Goal: Check status: Check status

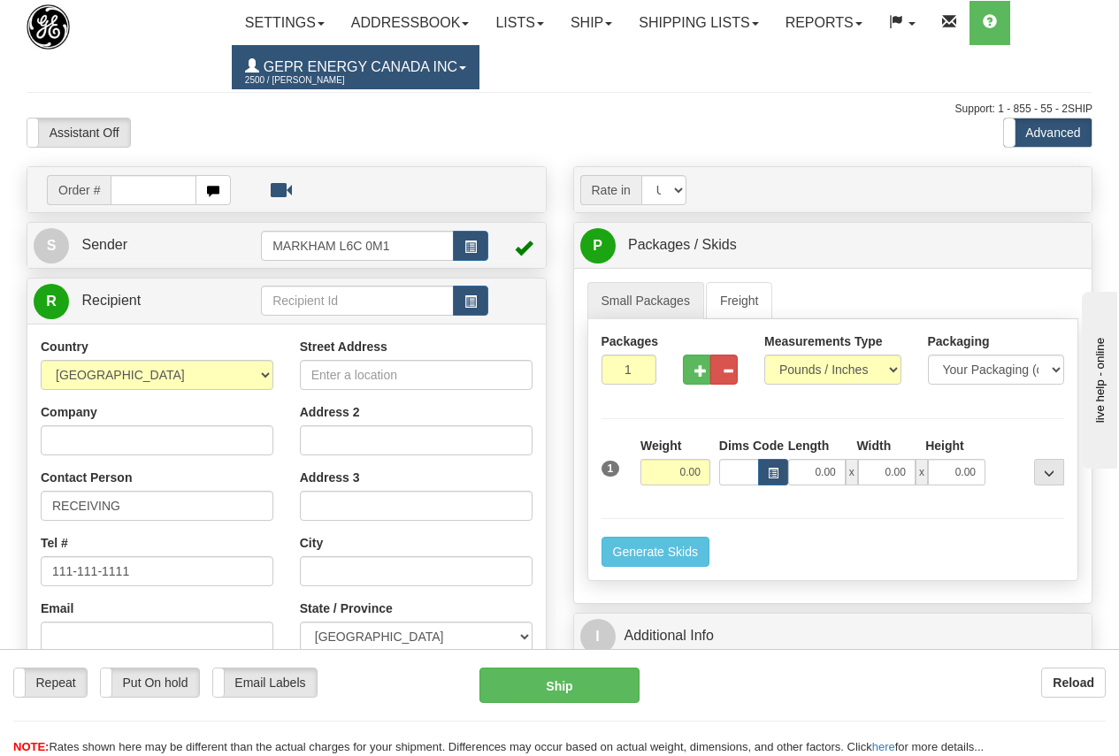
drag, startPoint x: 0, startPoint y: 0, endPoint x: 320, endPoint y: 67, distance: 327.2
click at [320, 67] on span "GEPR Energy Canada Inc" at bounding box center [358, 66] width 198 height 15
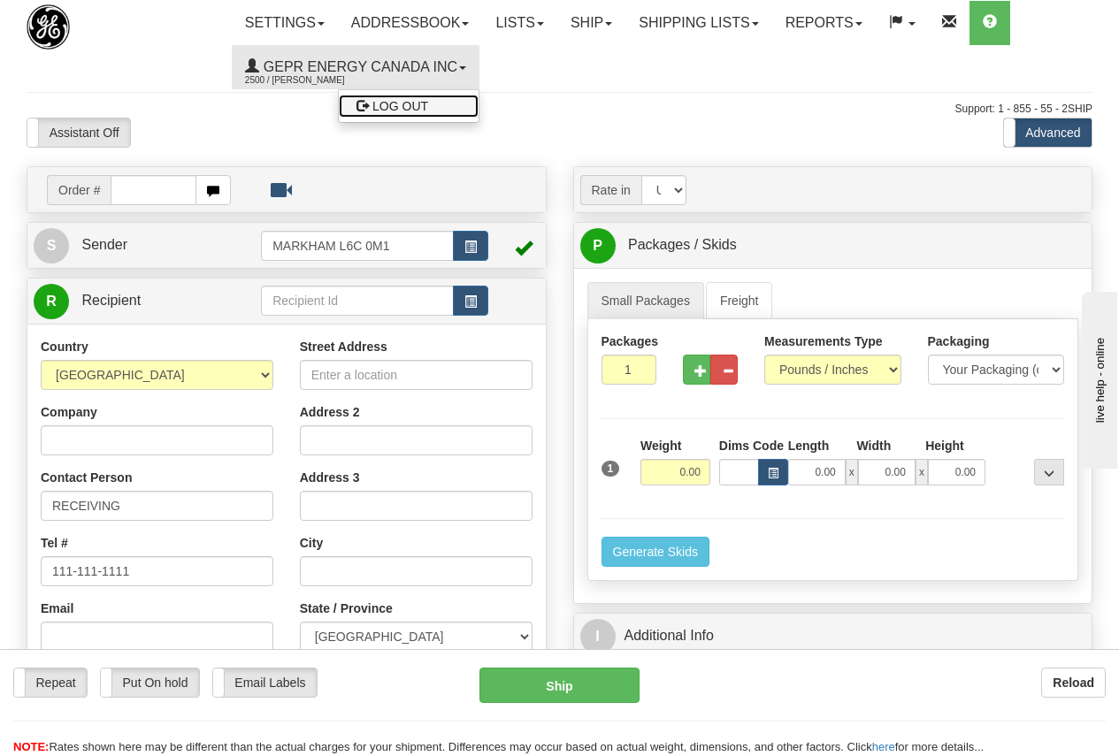
click at [426, 104] on span "LOG OUT" at bounding box center [400, 106] width 56 height 14
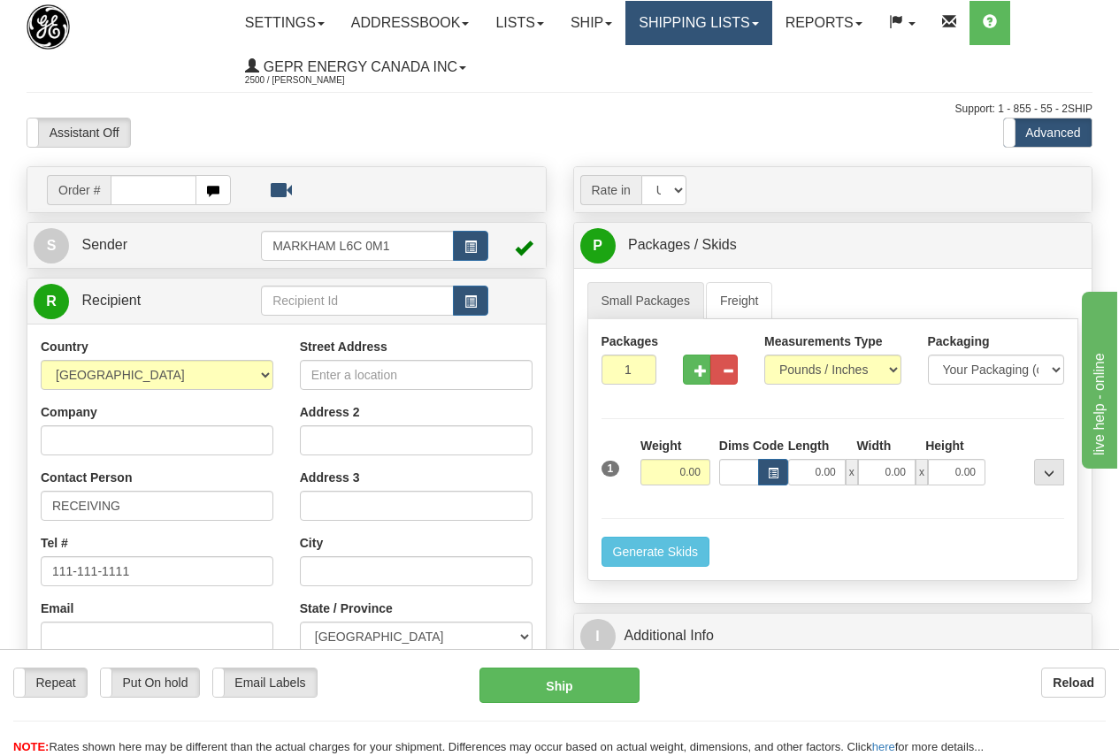
click at [717, 19] on link "Shipping lists" at bounding box center [698, 23] width 146 height 44
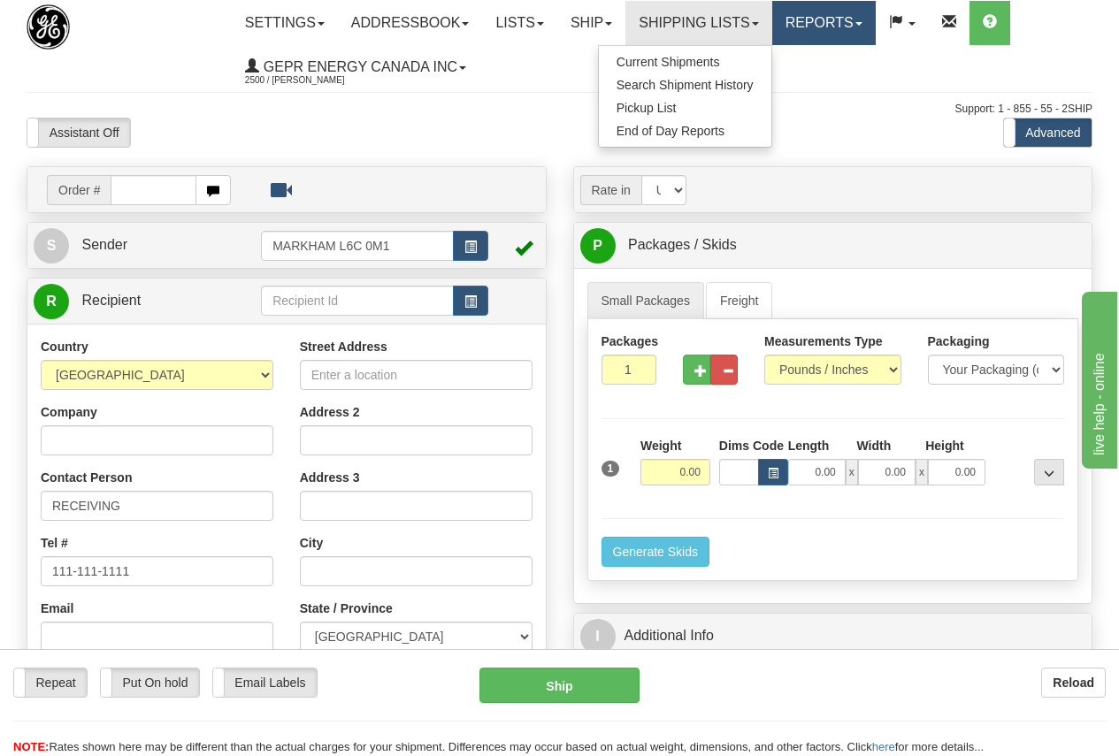
click at [848, 24] on link "Reports" at bounding box center [824, 23] width 104 height 44
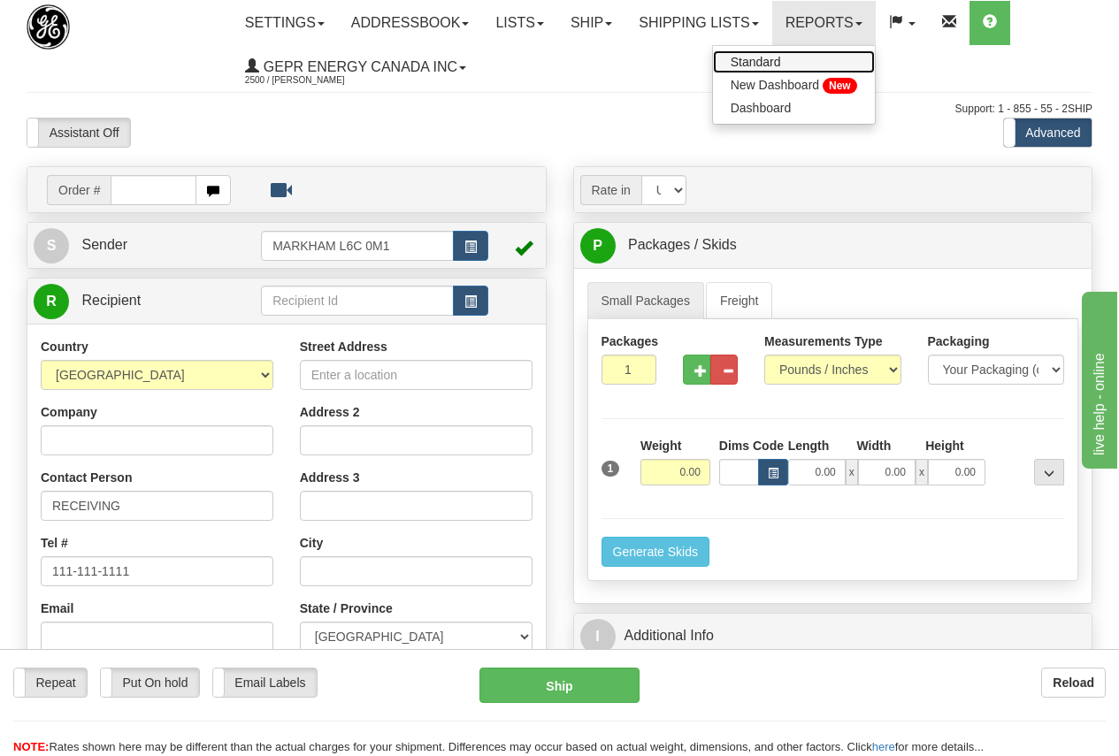
click at [781, 63] on span "Standard" at bounding box center [756, 62] width 50 height 14
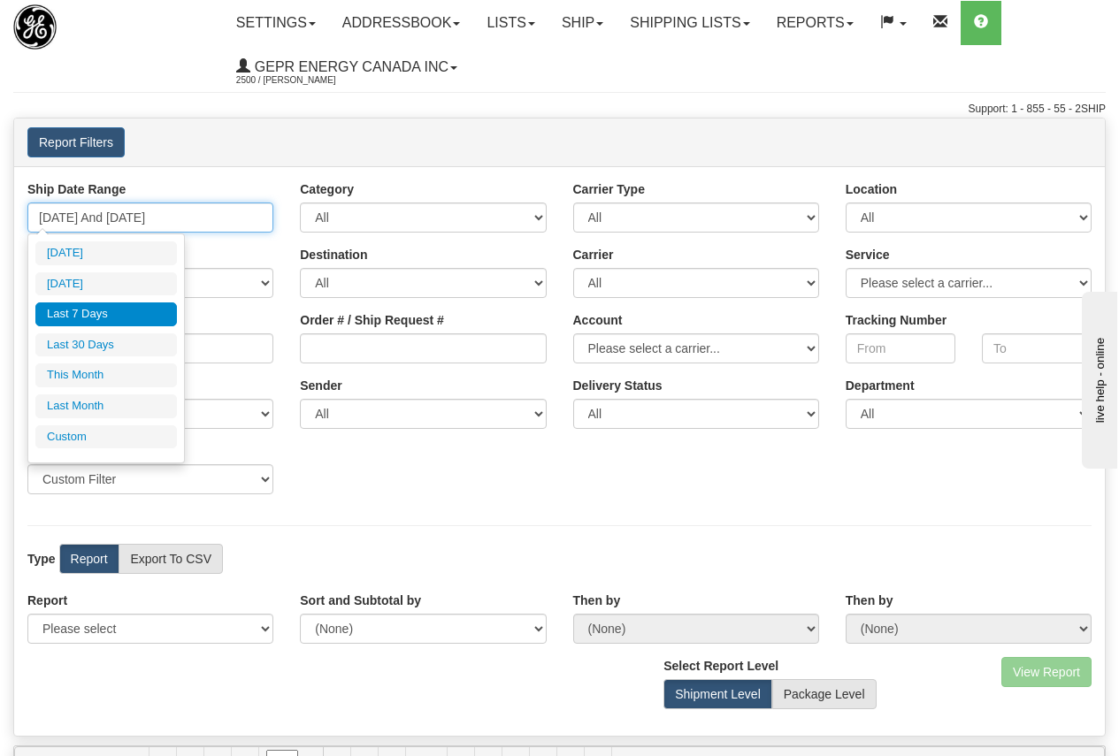
click at [160, 220] on input "[DATE] And [DATE]" at bounding box center [150, 218] width 246 height 30
click at [91, 282] on li "[DATE]" at bounding box center [106, 284] width 142 height 24
type input "09/23/2025 And 09/23/2025"
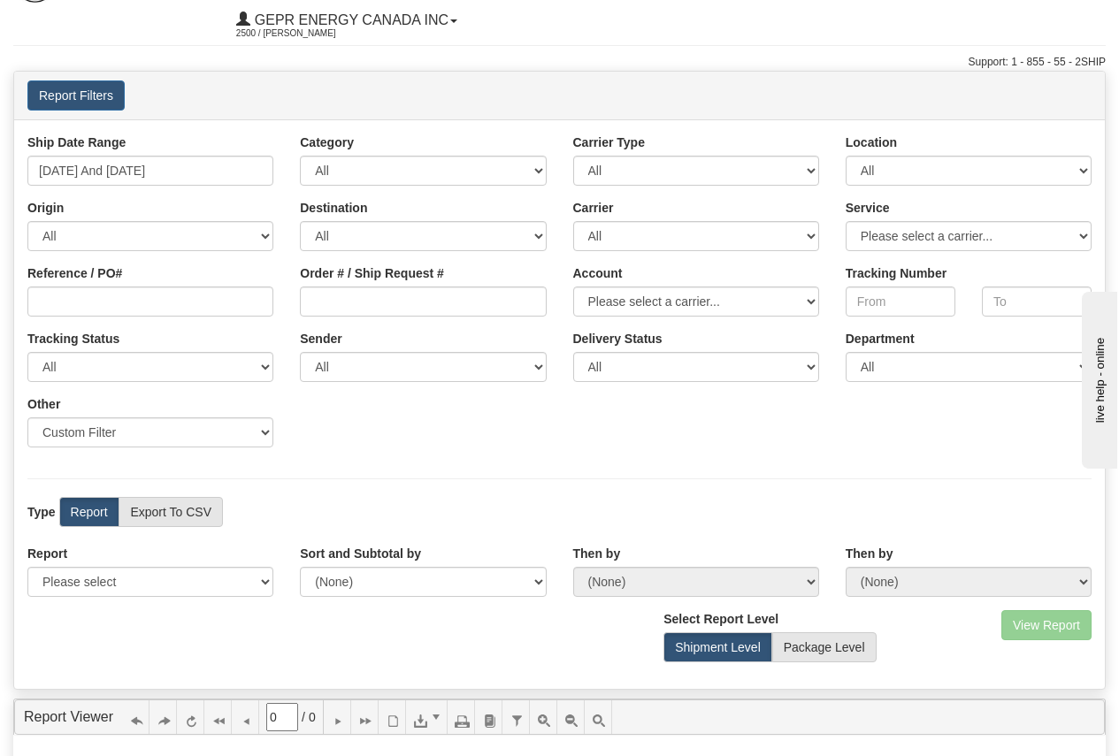
scroll to position [88, 0]
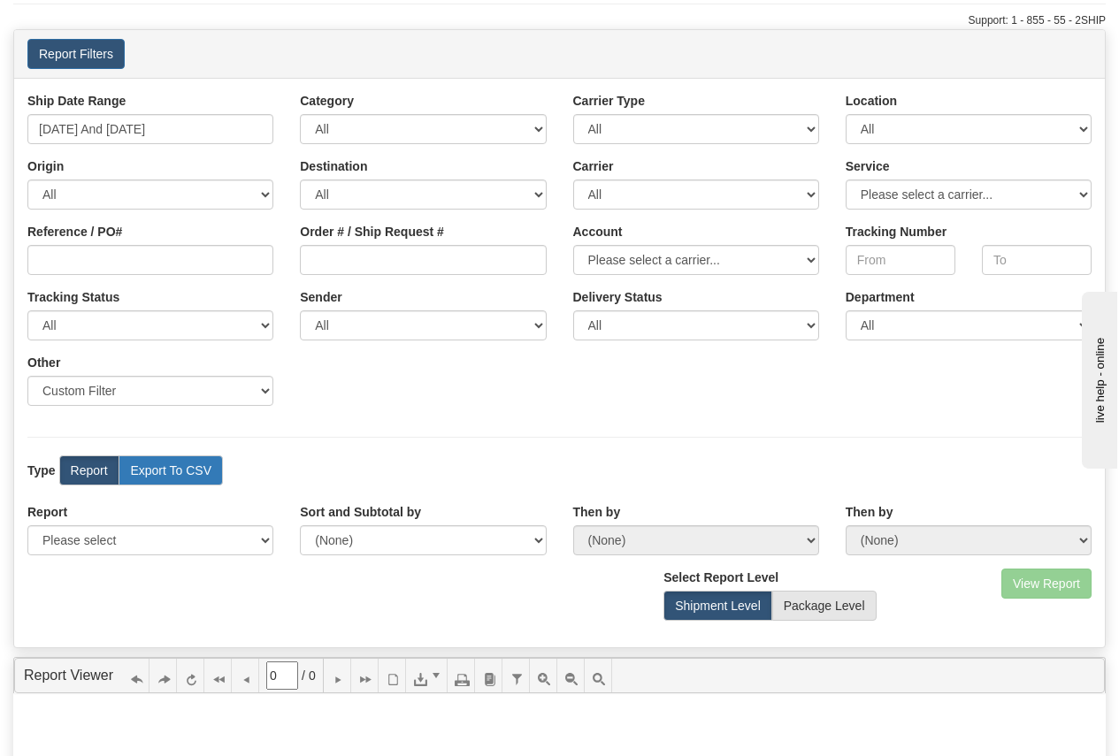
click at [166, 466] on label "Export To CSV" at bounding box center [171, 471] width 104 height 30
radio input "true"
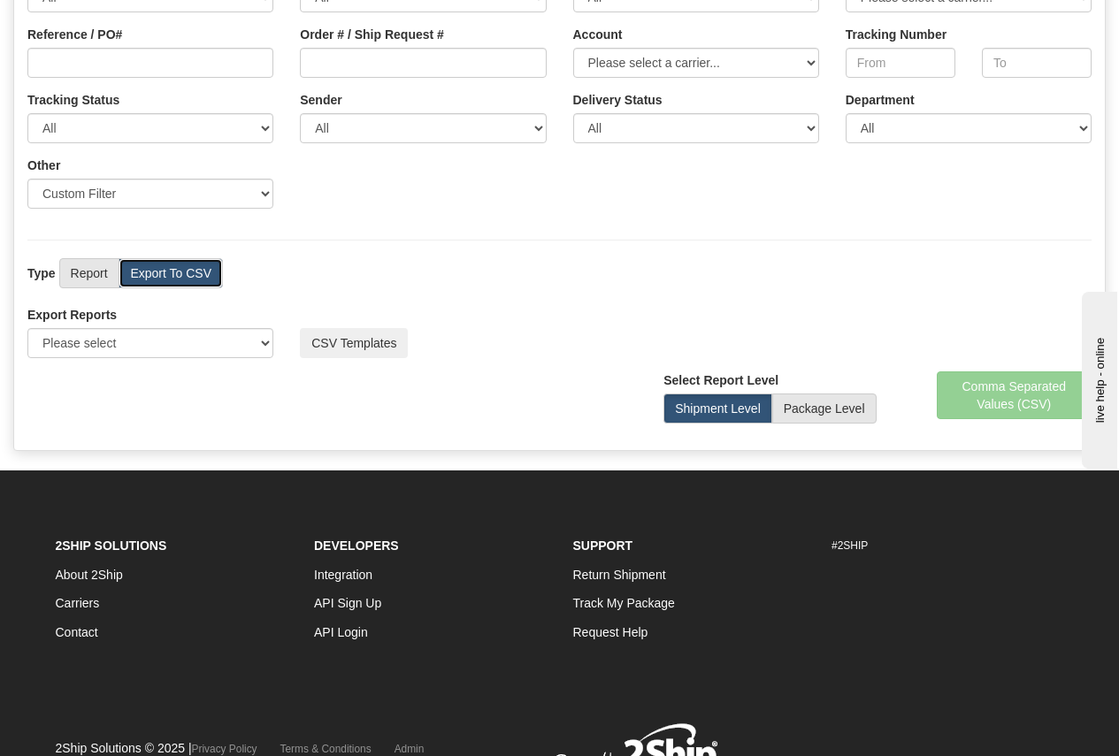
scroll to position [354, 0]
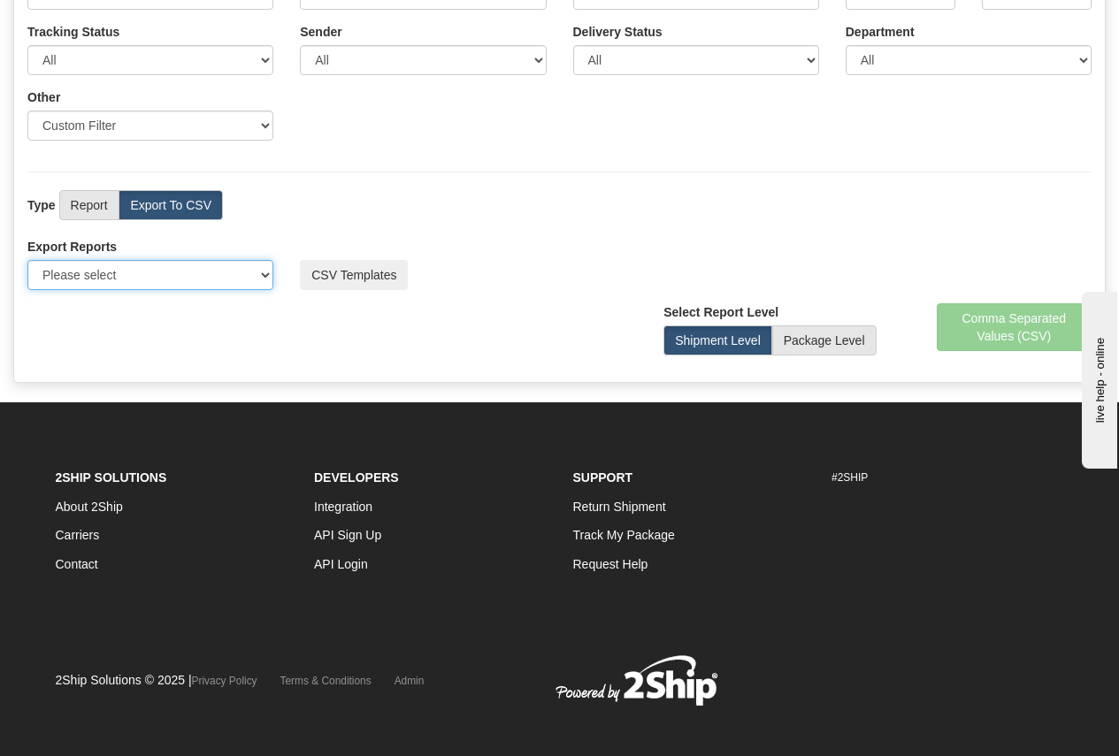
click at [137, 275] on select "Please select US Imports Section 321 US Imports Section 321 V2 US Imports Secti…" at bounding box center [150, 275] width 246 height 30
select select "211"
click at [27, 260] on select "Please select US Imports Section 321 US Imports Section 321 V2 US Imports Secti…" at bounding box center [150, 275] width 246 height 30
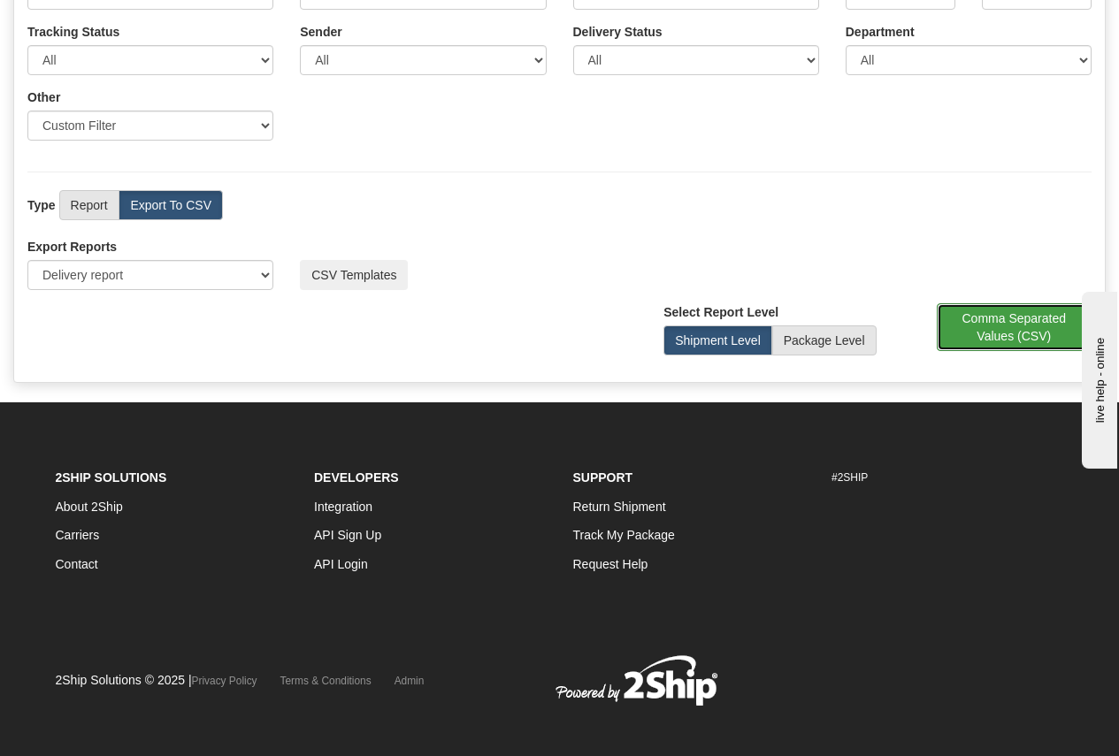
click at [1003, 321] on button "Comma Separated Values (CSV)" at bounding box center [1015, 327] width 156 height 48
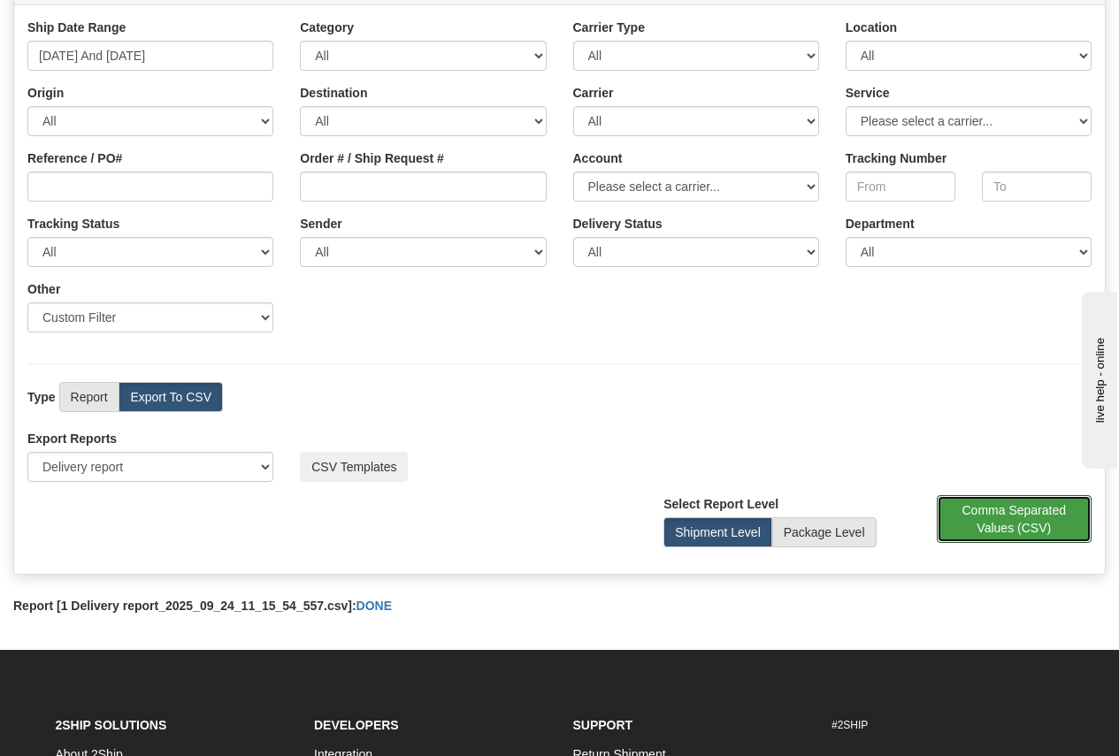
scroll to position [0, 0]
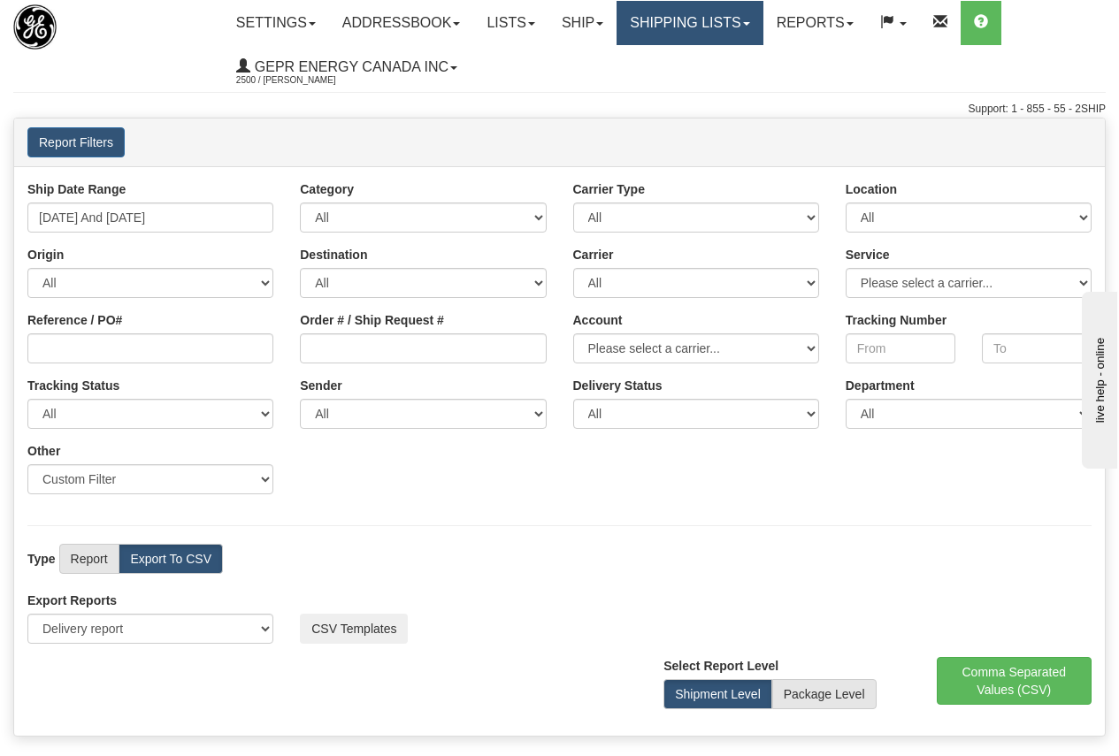
click at [698, 18] on link "Shipping lists" at bounding box center [690, 23] width 146 height 44
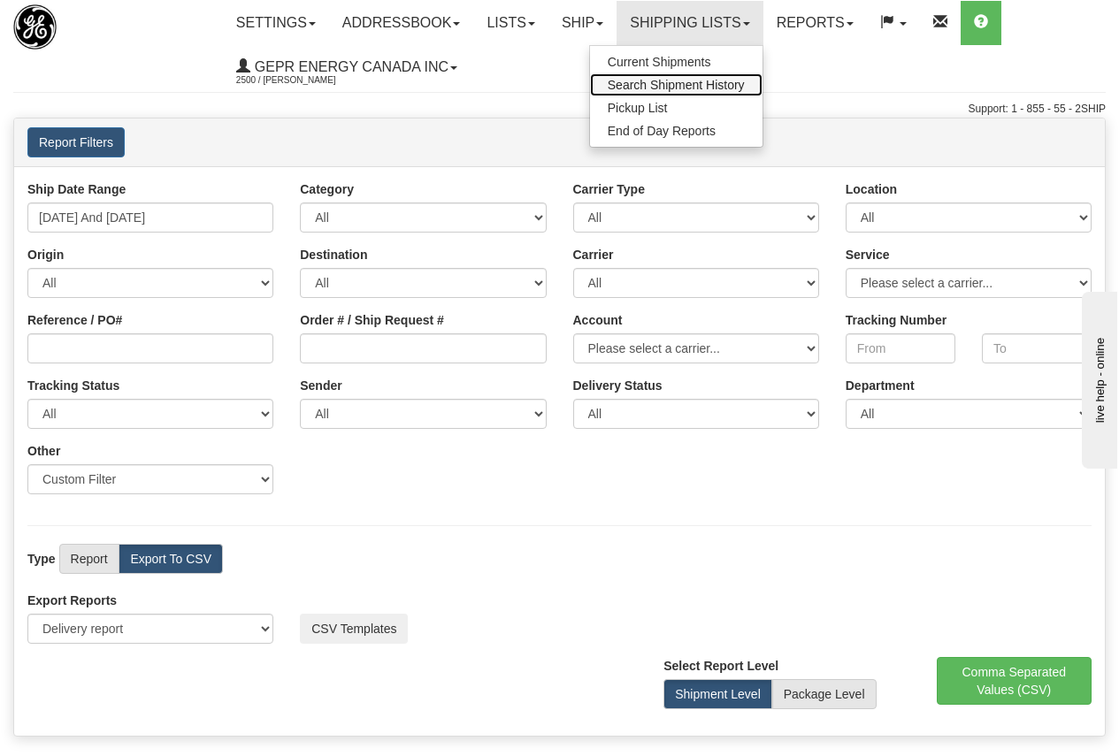
click at [681, 84] on span "Search Shipment History" at bounding box center [676, 85] width 137 height 14
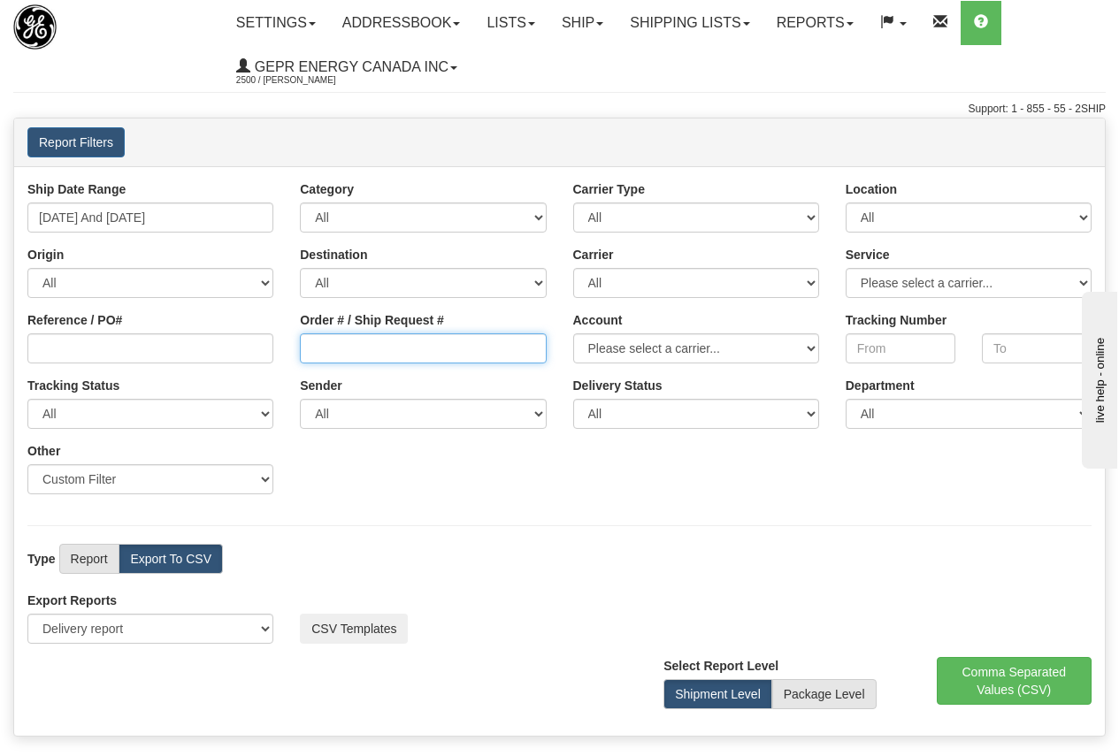
click at [401, 341] on input "Order # / Ship Request #" at bounding box center [423, 349] width 246 height 30
paste input "86691995"
type input "86691995"
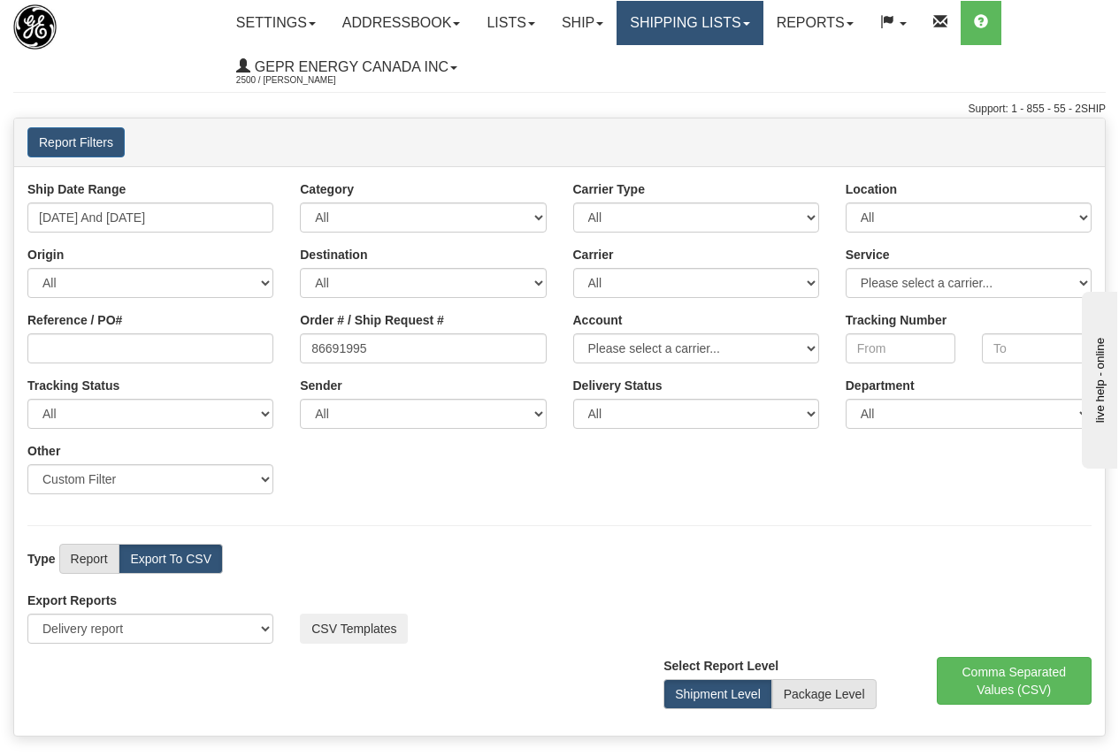
click at [689, 17] on link "Shipping lists" at bounding box center [690, 23] width 146 height 44
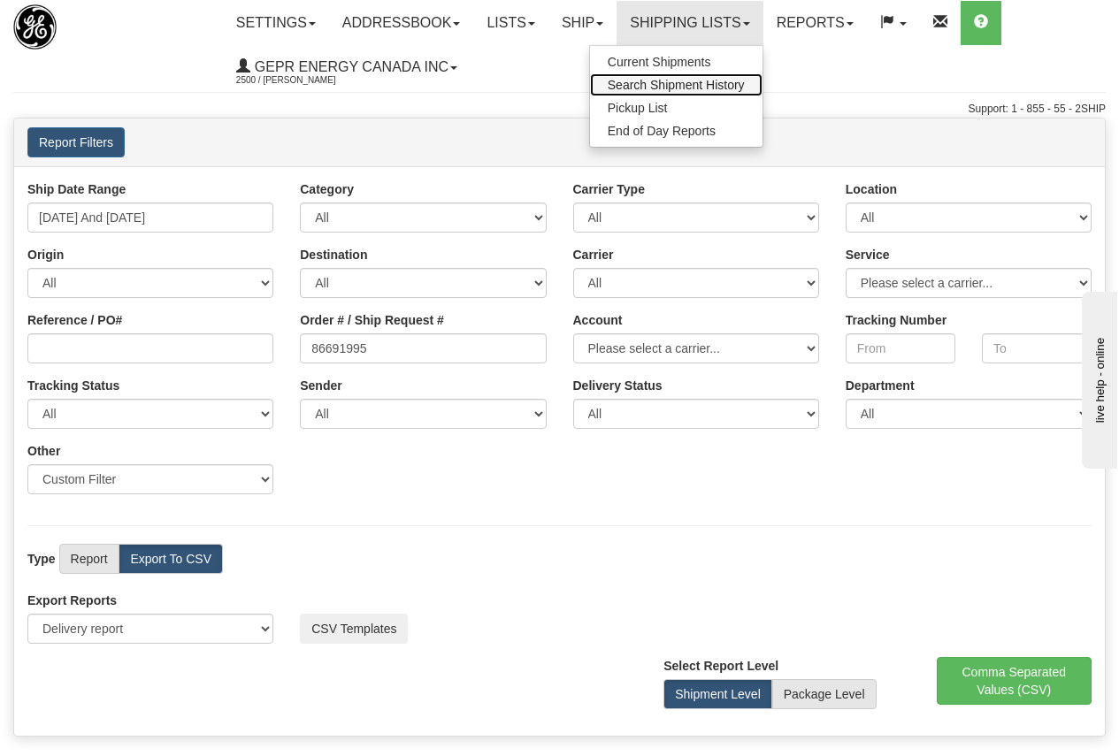
click at [692, 79] on span "Search Shipment History" at bounding box center [676, 85] width 137 height 14
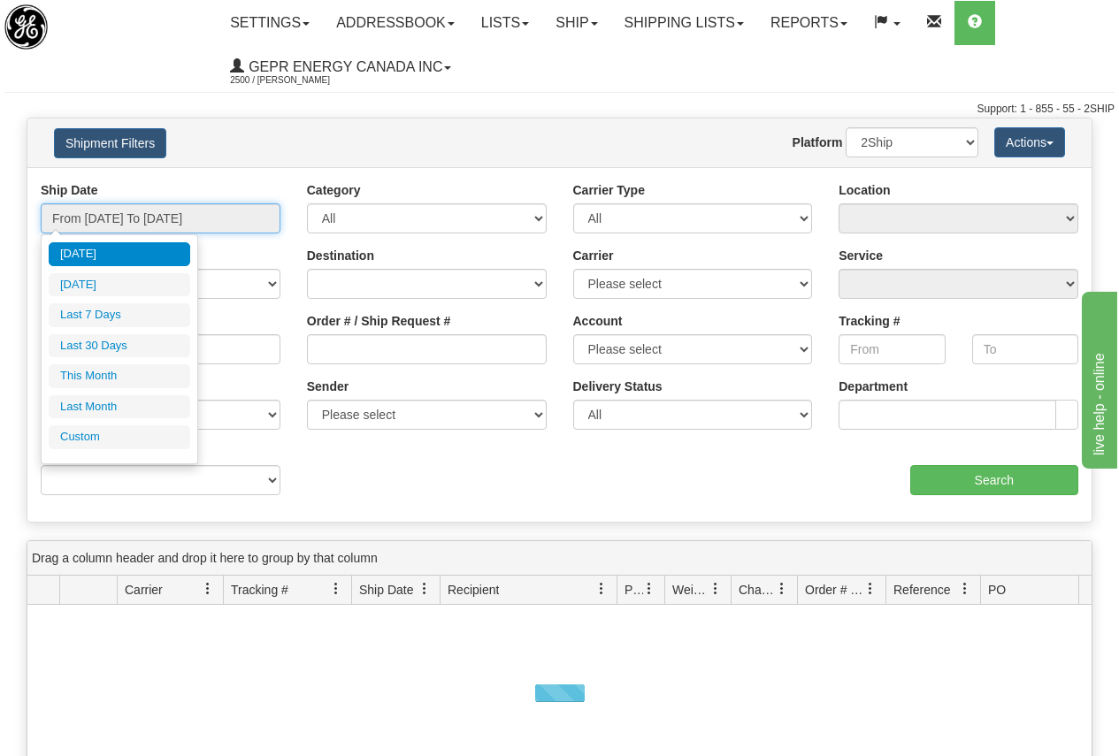
click at [181, 211] on input "From 09/23/2025 To 09/24/2025" at bounding box center [161, 218] width 240 height 30
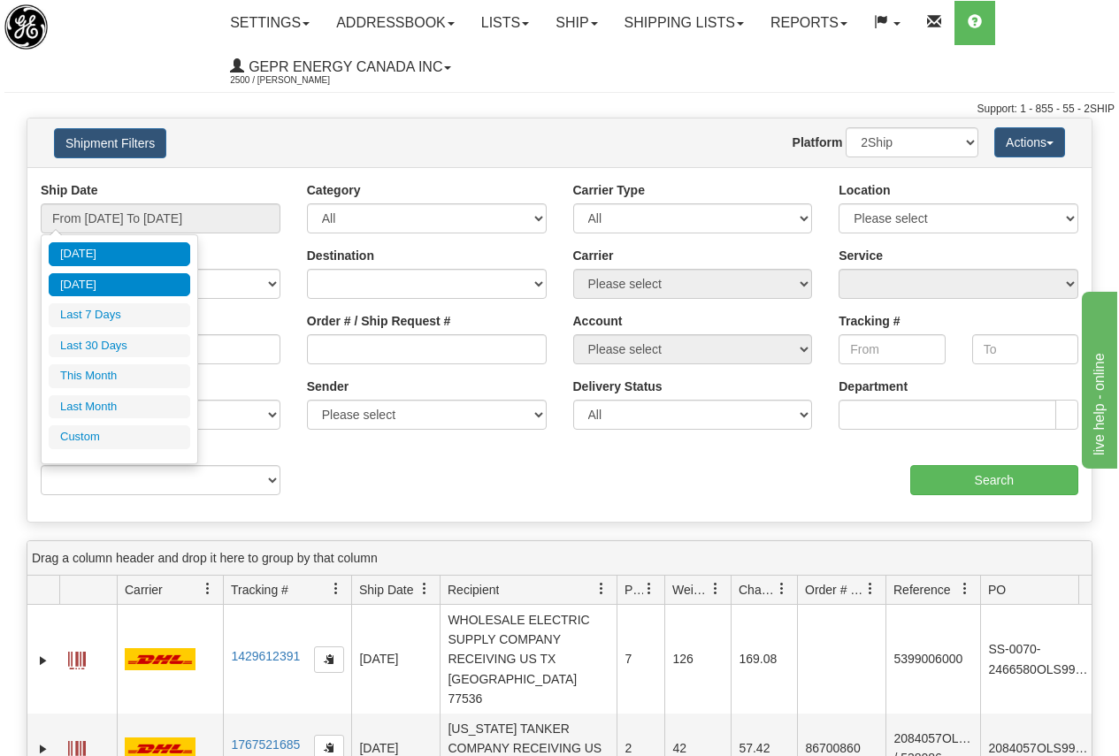
click at [117, 289] on li "Yesterday" at bounding box center [120, 285] width 142 height 24
type input "From 09/23/2025 To 09/23/2025"
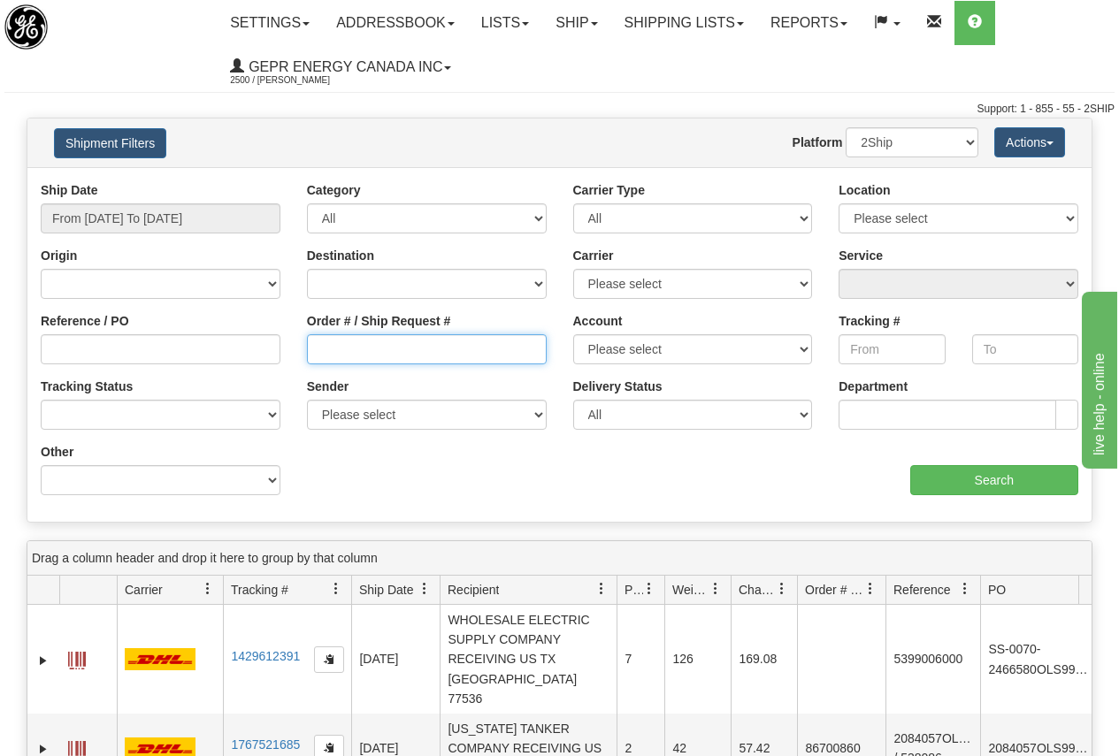
click at [373, 353] on input "Order # / Ship Request #" at bounding box center [427, 349] width 240 height 30
paste input "86691995"
type input "86691995"
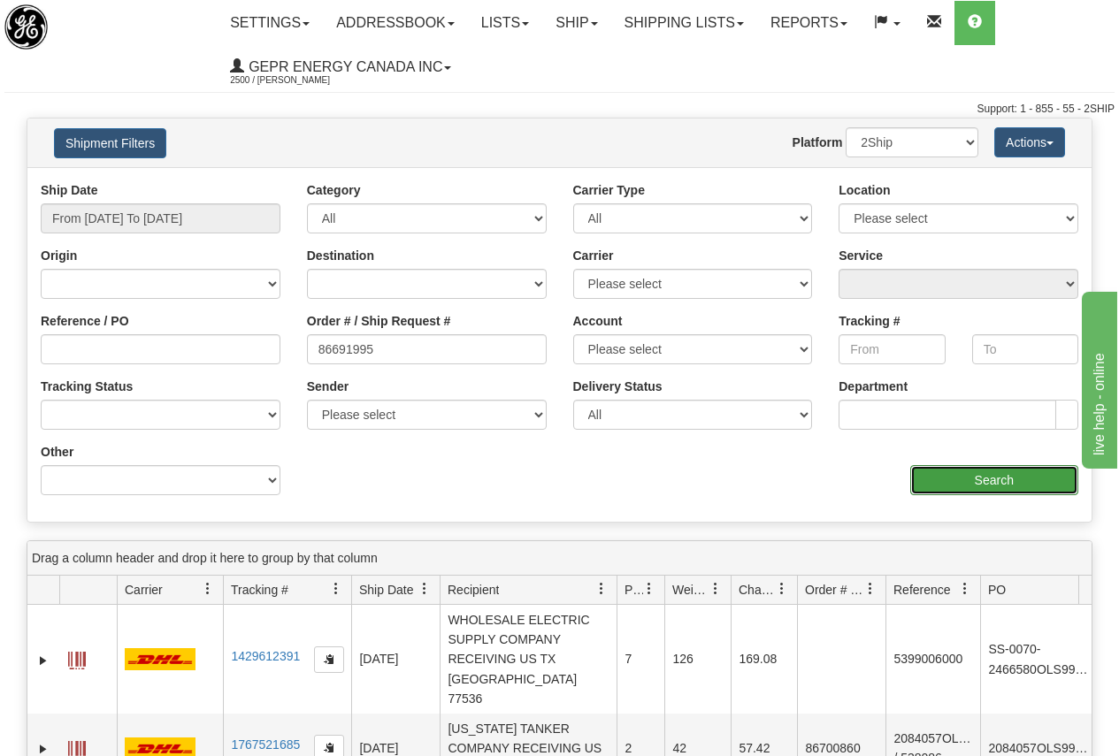
click at [1000, 480] on input "Search" at bounding box center [994, 480] width 169 height 30
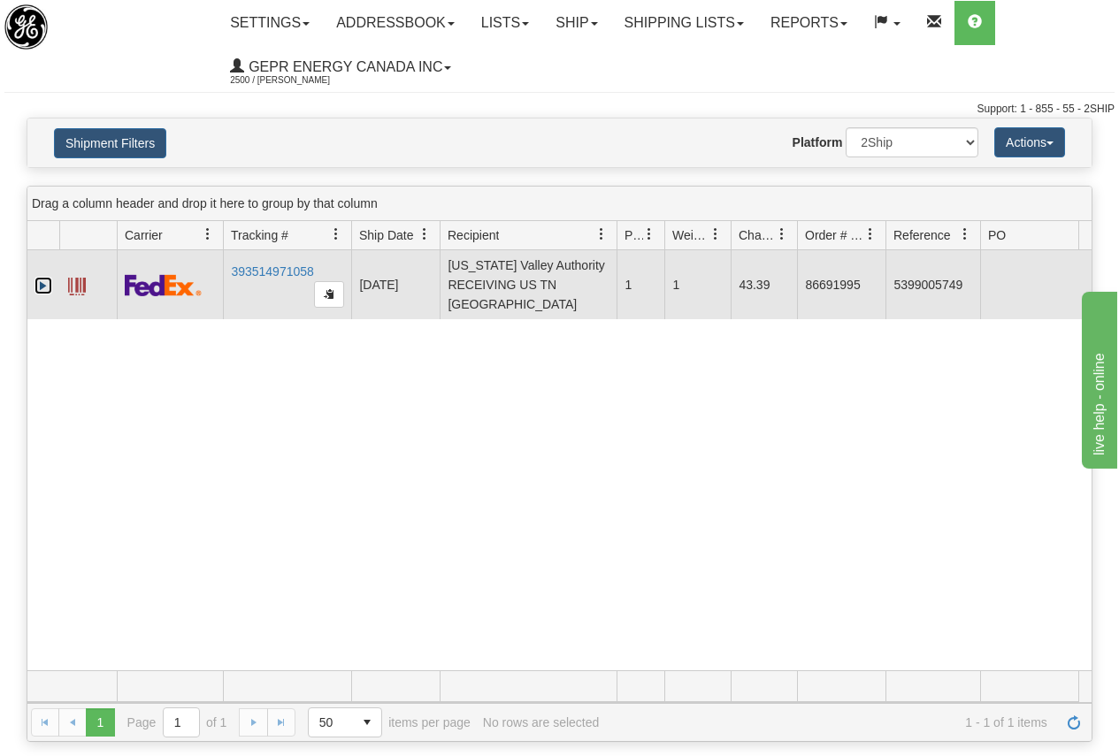
click at [42, 286] on link "Expand" at bounding box center [44, 286] width 18 height 18
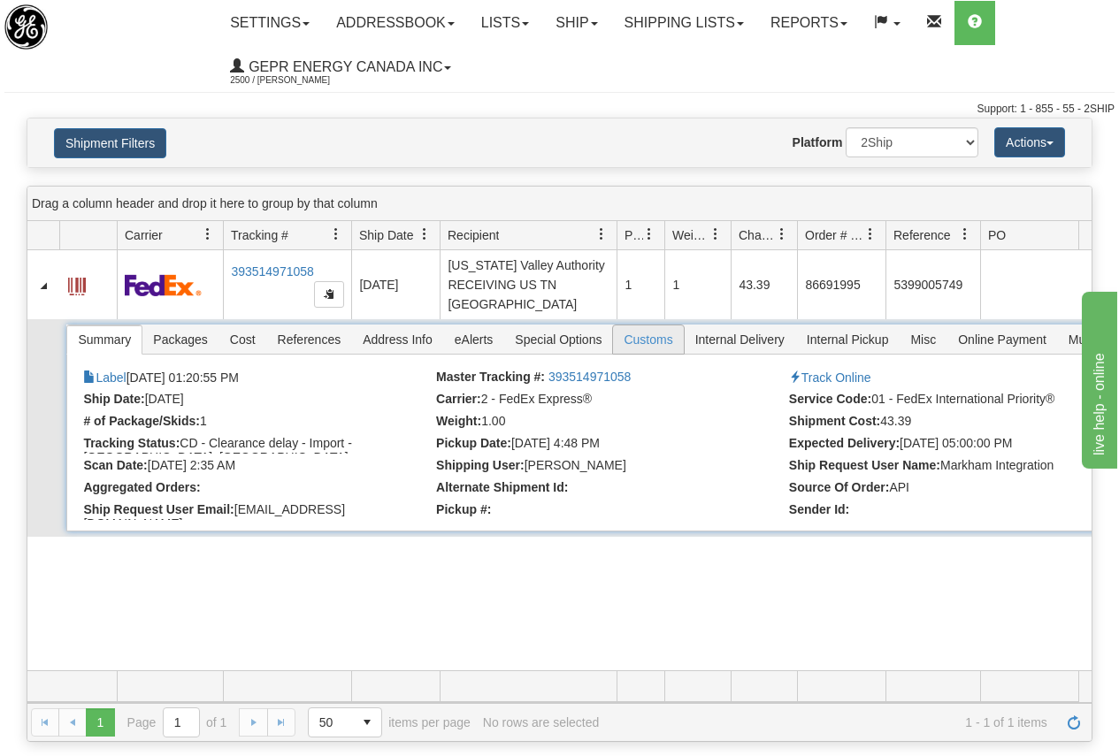
click at [653, 335] on span "Customs" at bounding box center [648, 340] width 70 height 28
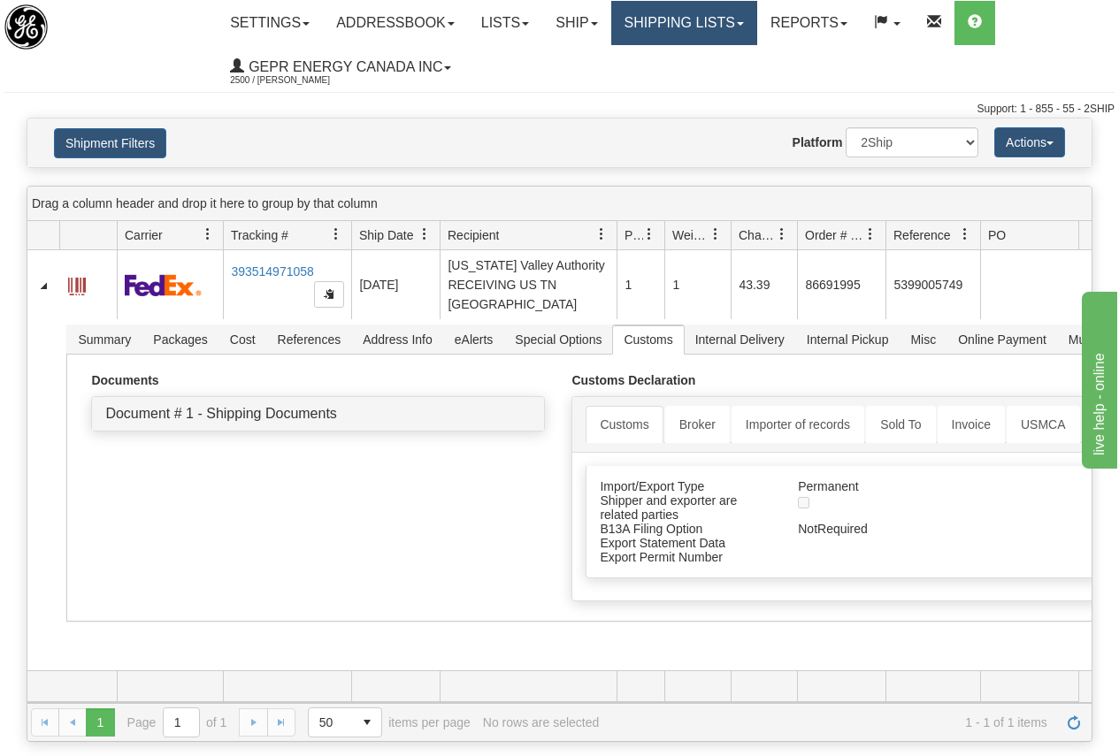
click at [684, 21] on link "Shipping lists" at bounding box center [684, 23] width 146 height 44
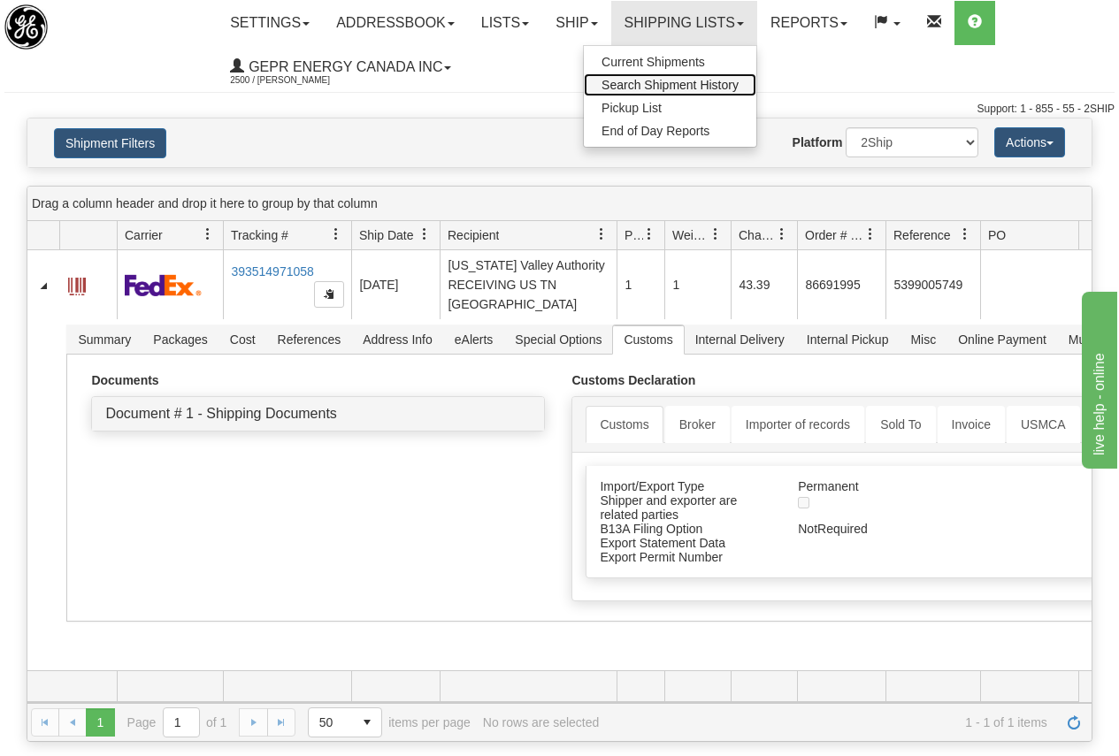
click at [678, 84] on span "Search Shipment History" at bounding box center [670, 85] width 137 height 14
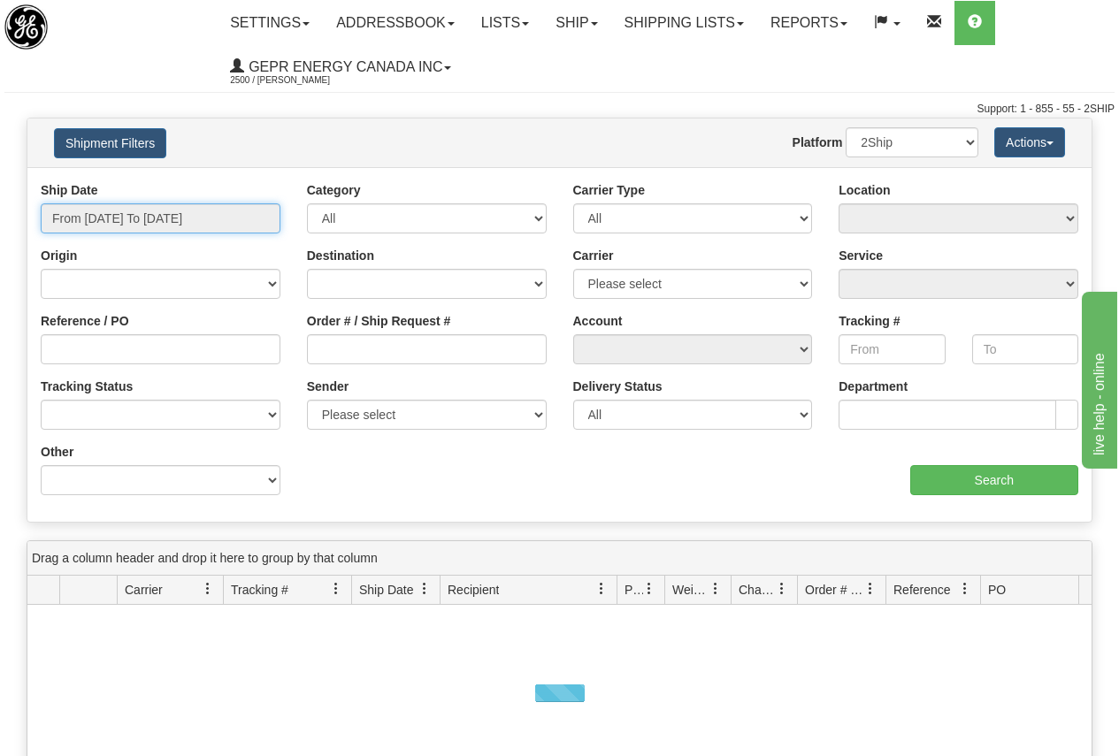
click at [178, 215] on input "From 09/23/2025 To 09/24/2025" at bounding box center [161, 218] width 240 height 30
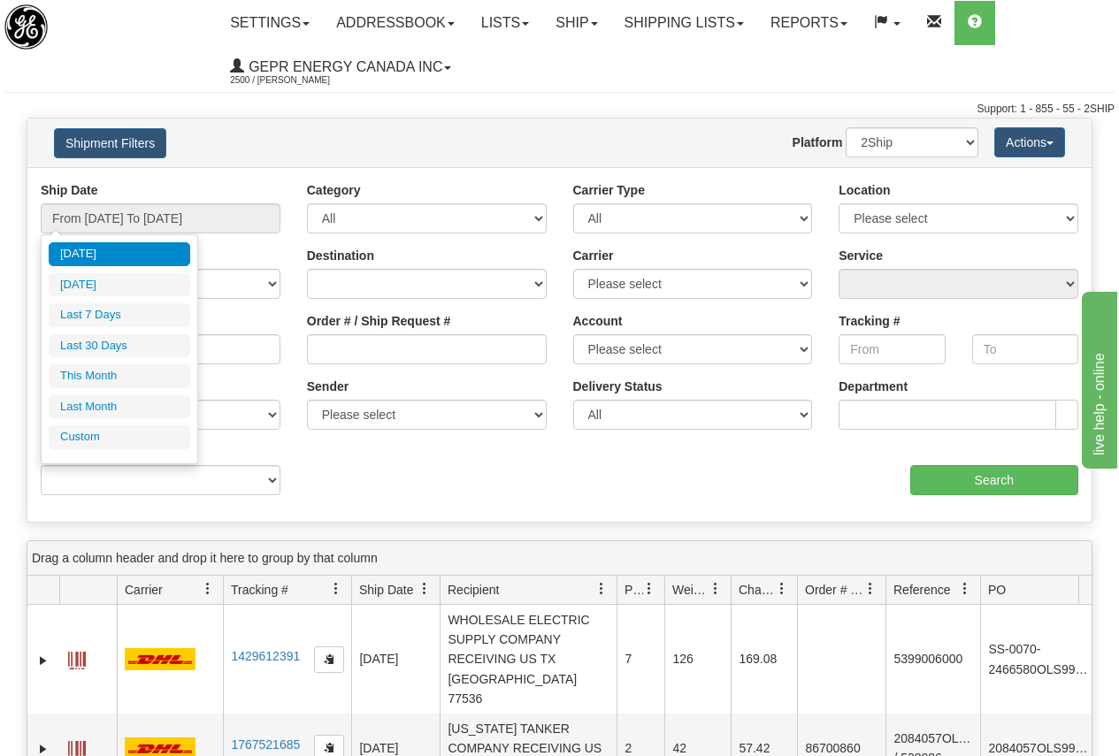
click at [121, 341] on li "Last 30 Days" at bounding box center [120, 346] width 142 height 24
type input "From 08/26/2025 To 09/24/2025"
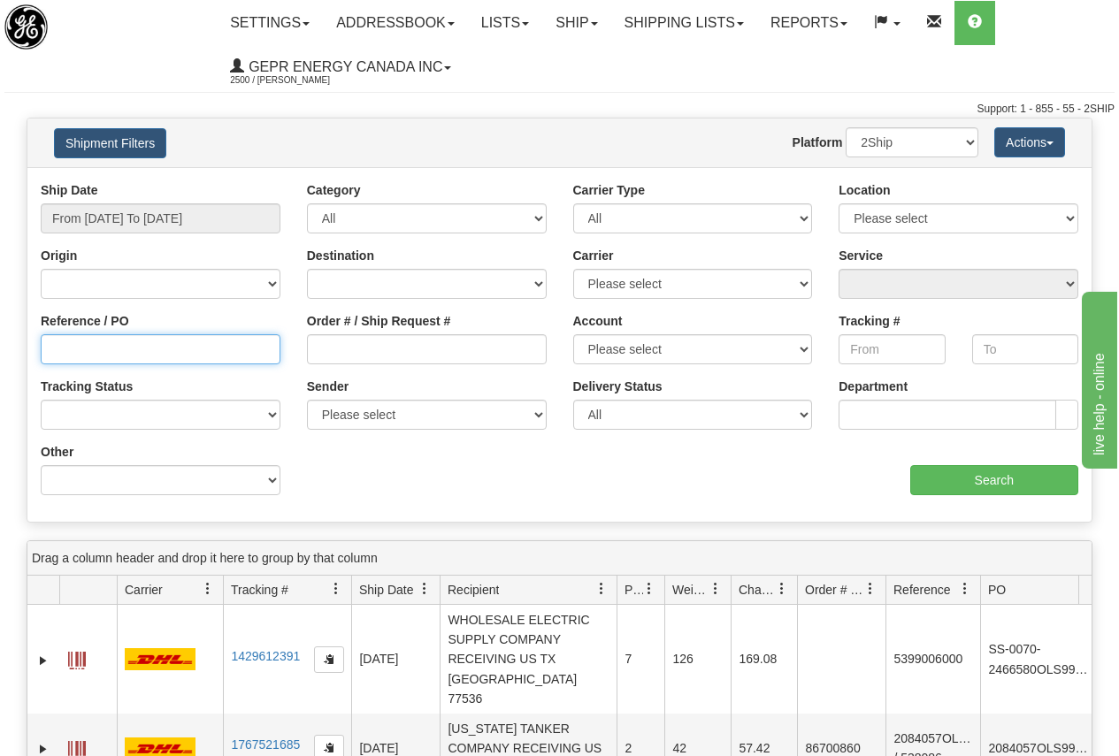
click at [135, 344] on input "Reference / PO" at bounding box center [161, 349] width 240 height 30
paste input "5399005376"
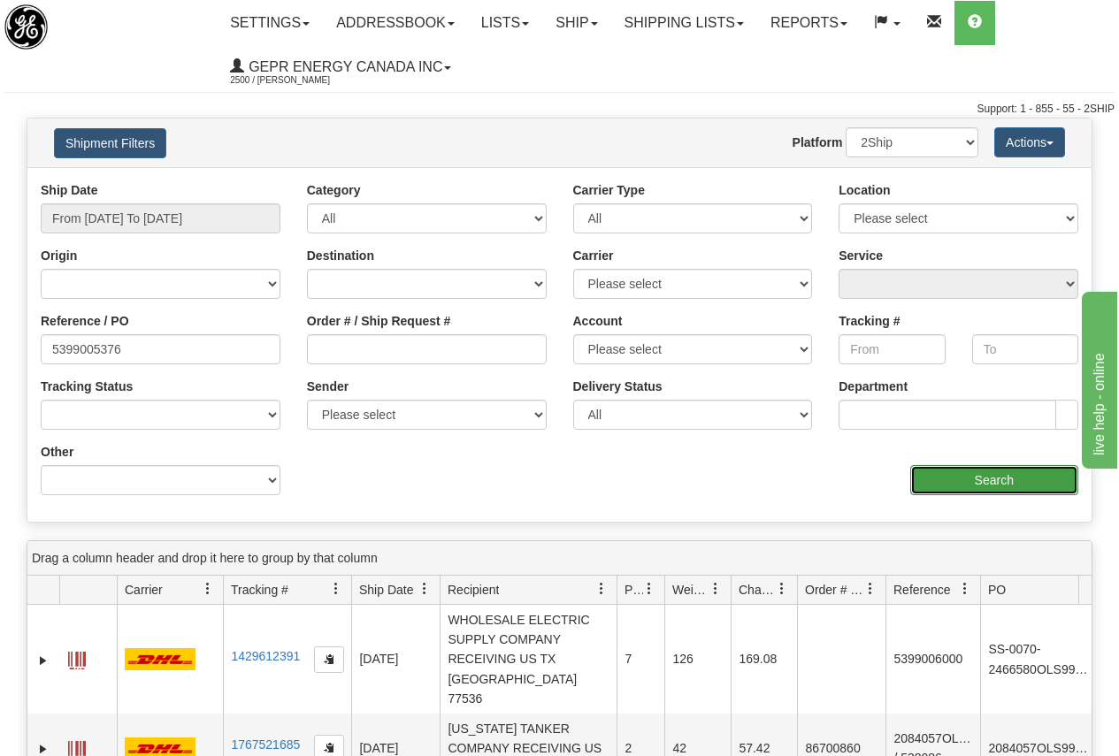
click at [991, 479] on input "Search" at bounding box center [994, 480] width 169 height 30
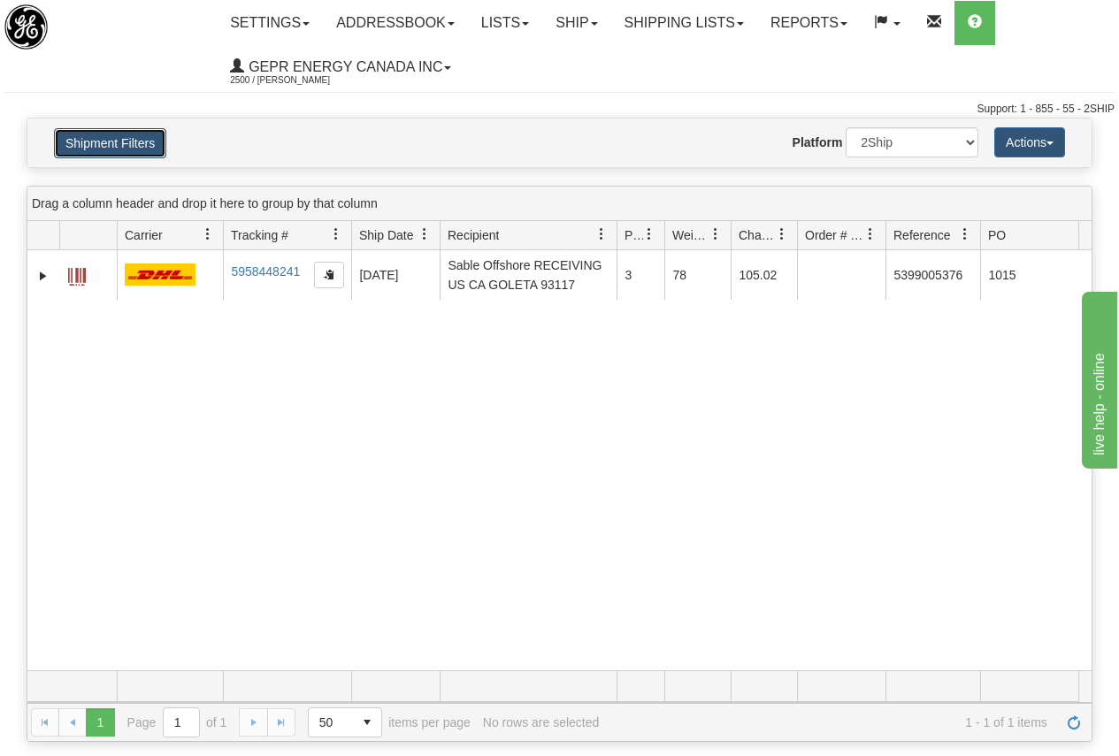
click at [131, 140] on button "Shipment Filters" at bounding box center [110, 143] width 112 height 30
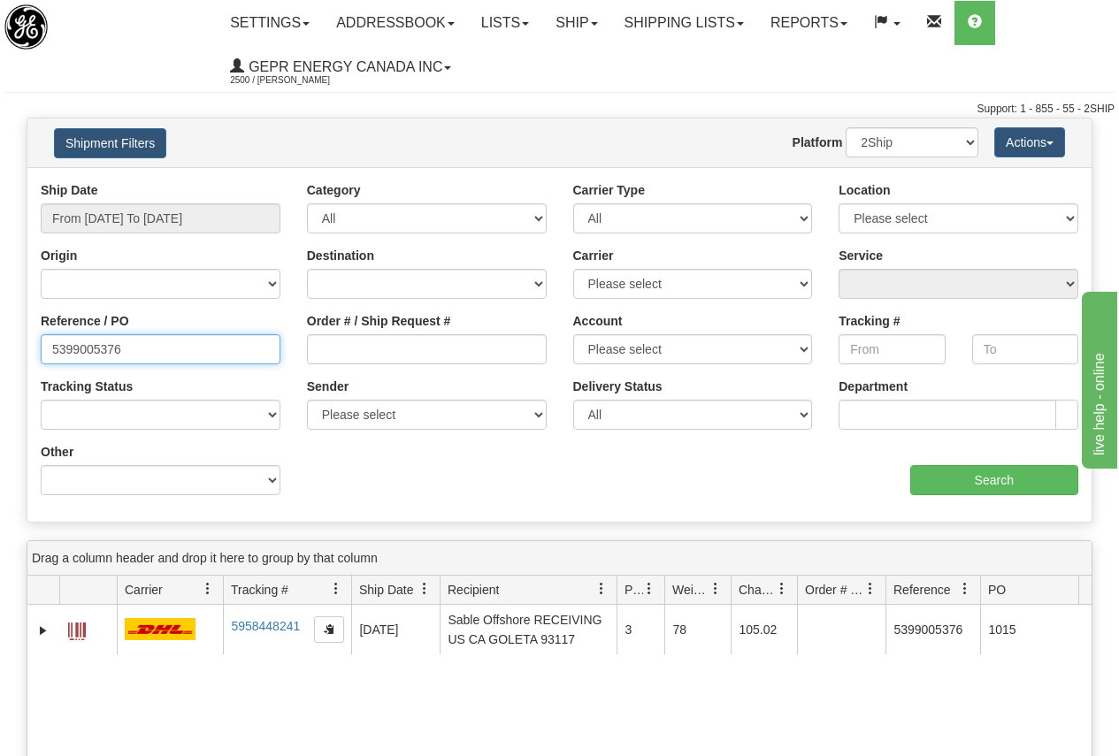
drag, startPoint x: 141, startPoint y: 353, endPoint x: 149, endPoint y: 349, distance: 9.1
click at [141, 351] on input "5399005376" at bounding box center [161, 349] width 240 height 30
type input "5"
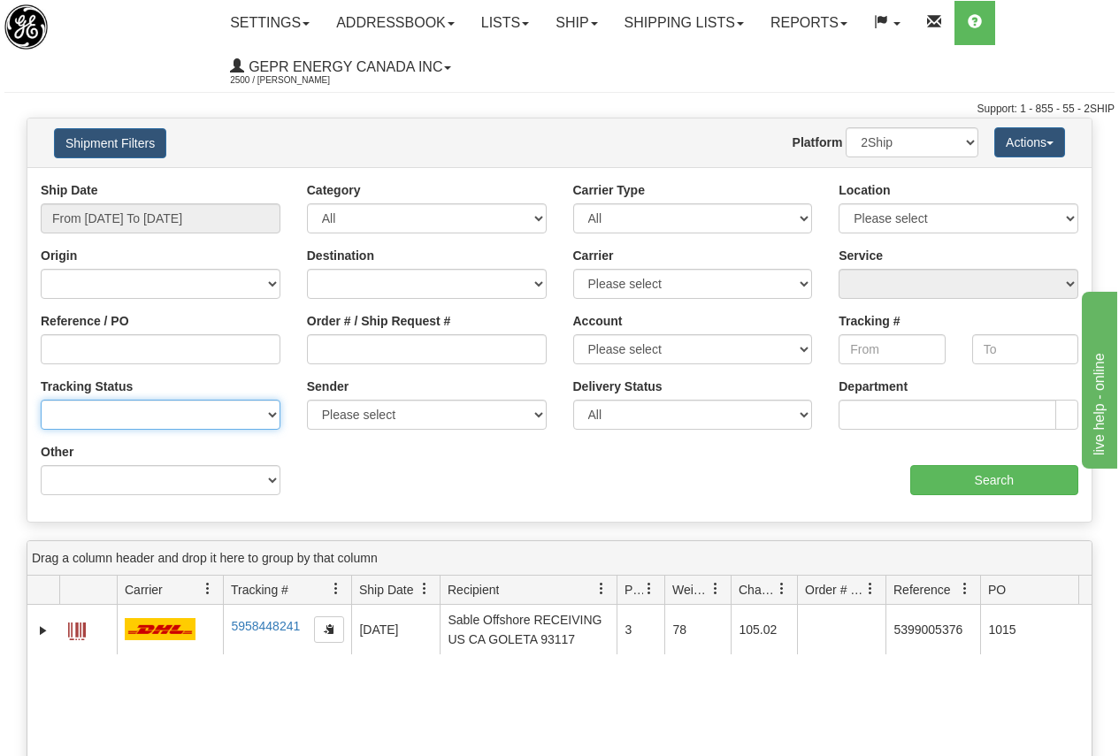
click at [170, 416] on select "No Tracking Info Delivered In Transit Out For Delivery Exception Partial Delive…" at bounding box center [161, 415] width 240 height 30
click at [435, 457] on div "Ship Date From 08/26/2025 To 09/24/2025 Category All Inbound Outbound Carrier T…" at bounding box center [559, 344] width 1064 height 327
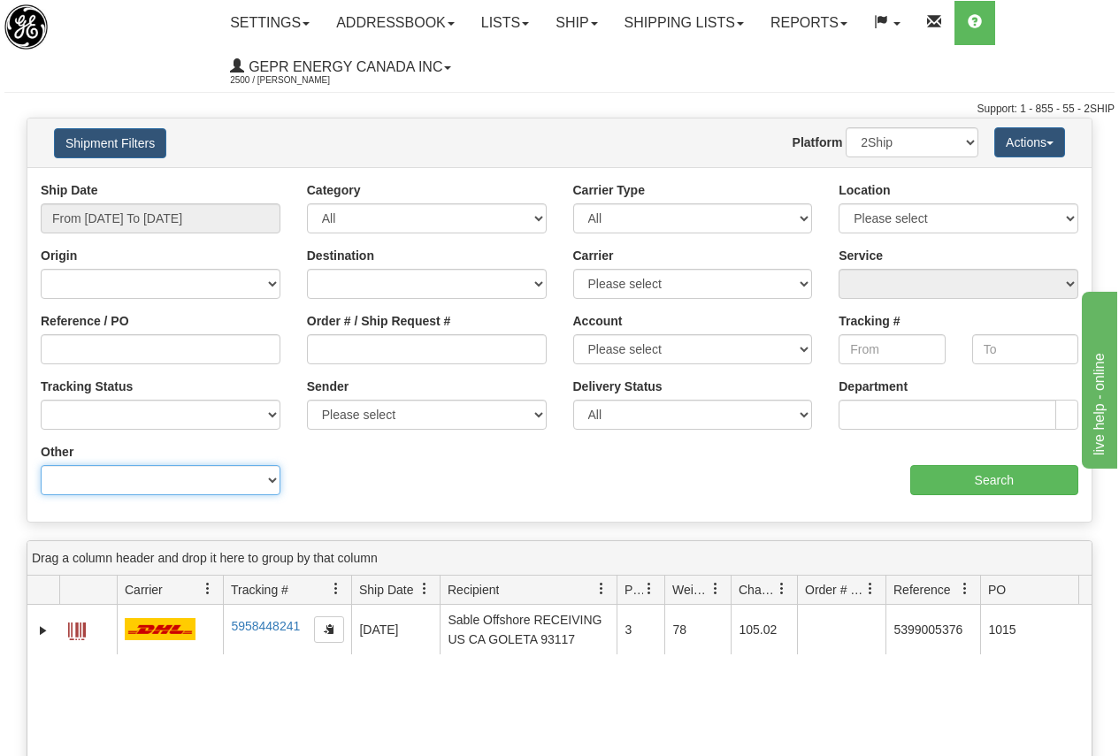
click at [221, 480] on select "Billing Account # Billing Type BOL # (LTL) Commodity Or Documents Consolidation…" at bounding box center [161, 480] width 240 height 30
select select "Recipient_ZIP"
click at [41, 465] on select "Billing Account # Billing Type BOL # (LTL) Commodity Or Documents Consolidation…" at bounding box center [161, 480] width 240 height 30
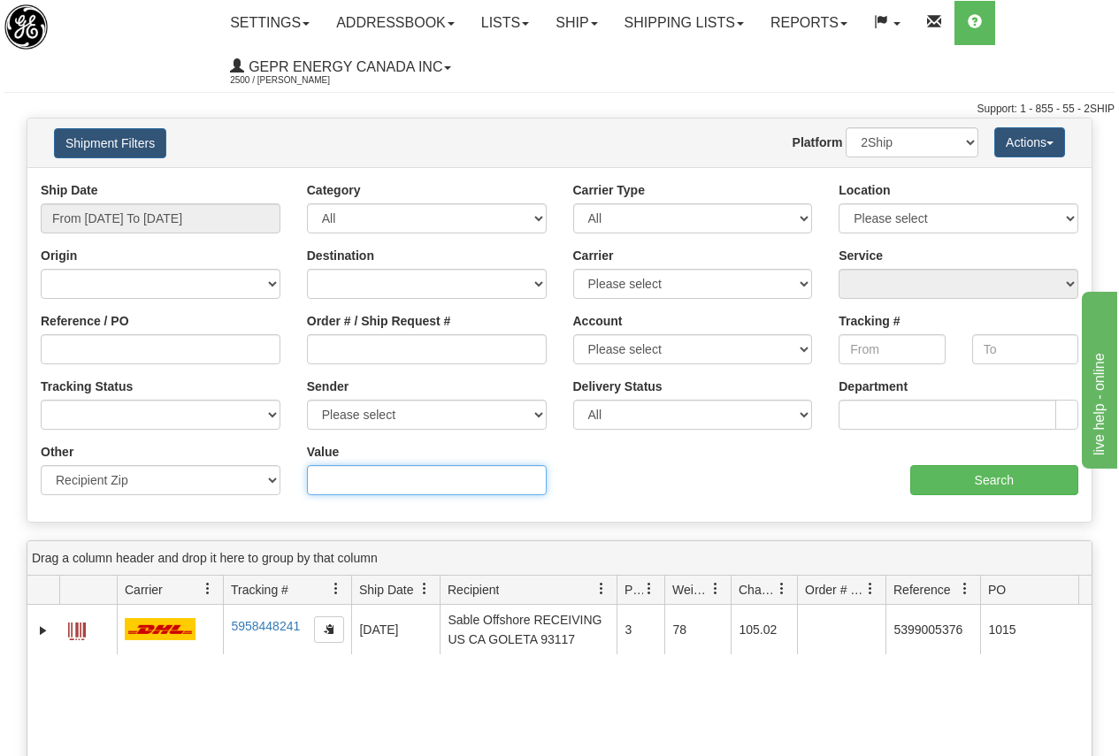
click at [372, 479] on input "Value" at bounding box center [427, 480] width 240 height 30
type input "93117"
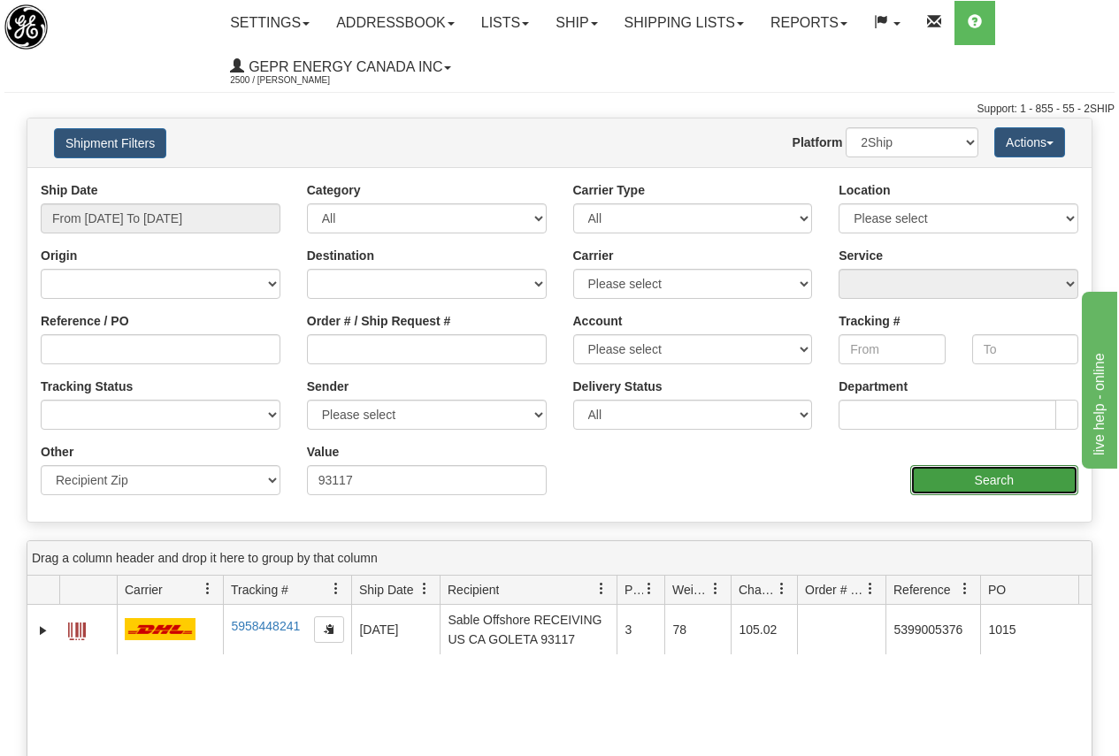
click at [1001, 480] on input "Search" at bounding box center [994, 480] width 169 height 30
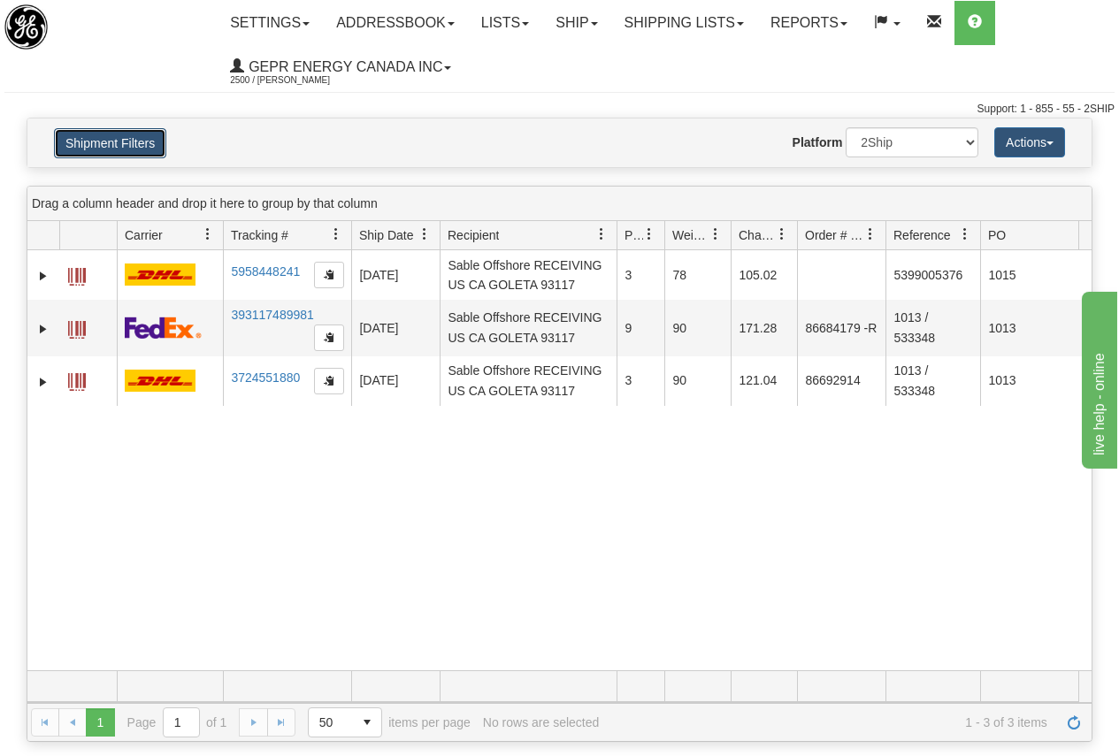
click at [134, 140] on button "Shipment Filters" at bounding box center [110, 143] width 112 height 30
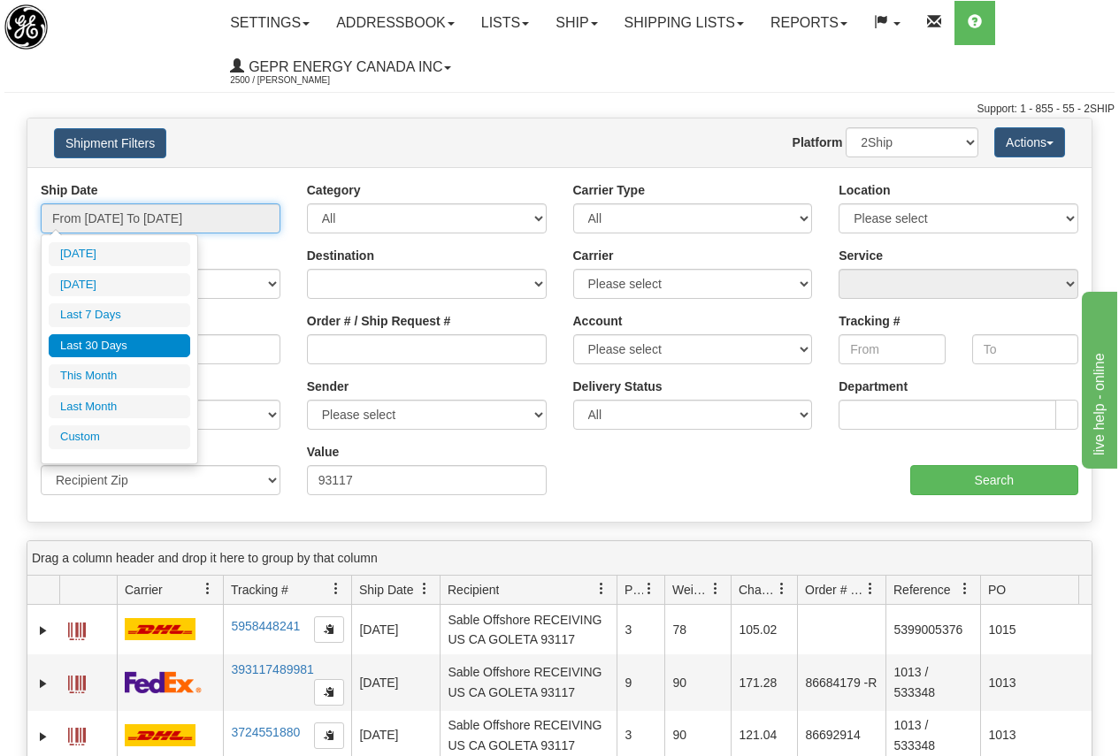
click at [163, 216] on input "From 08/26/2025 To 09/24/2025" at bounding box center [161, 218] width 240 height 30
type input "09/23/2025"
type input "08/26/2025"
type input "[DATE]"
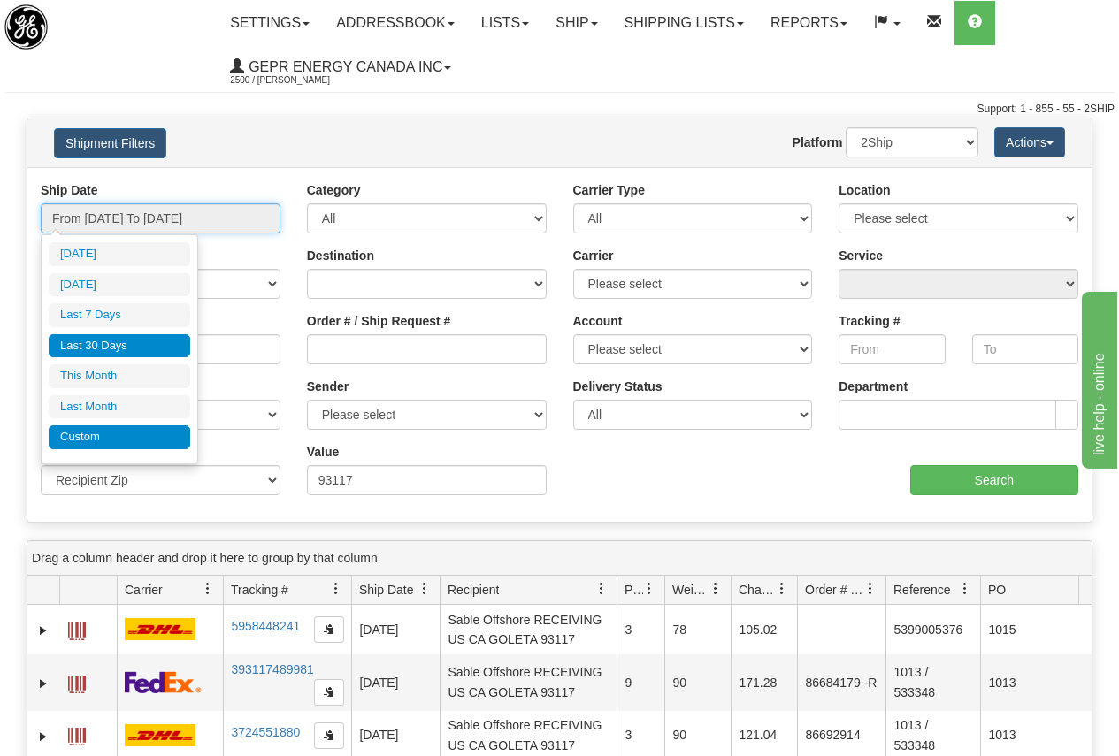
type input "09/01/2025"
type input "09/30/2025"
type input "08/26/2025"
type input "[DATE]"
type input "08/01/2025"
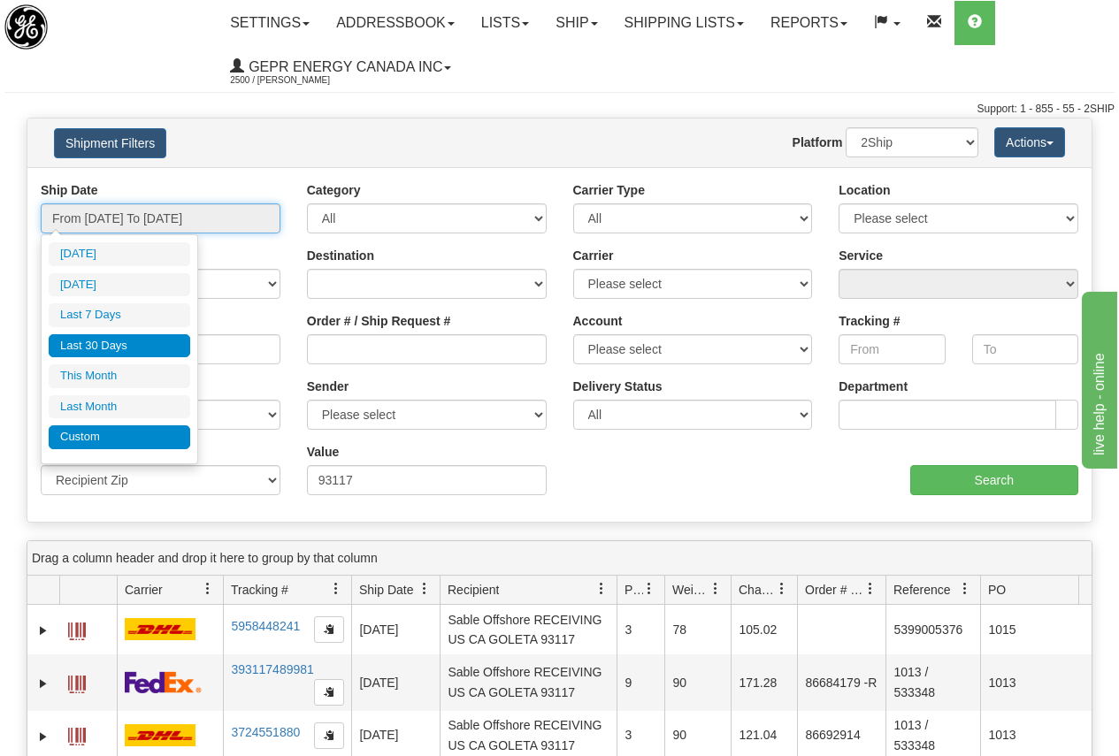
type input "08/31/2025"
type input "08/26/2025"
type input "[DATE]"
click at [96, 431] on li "Custom" at bounding box center [120, 438] width 142 height 24
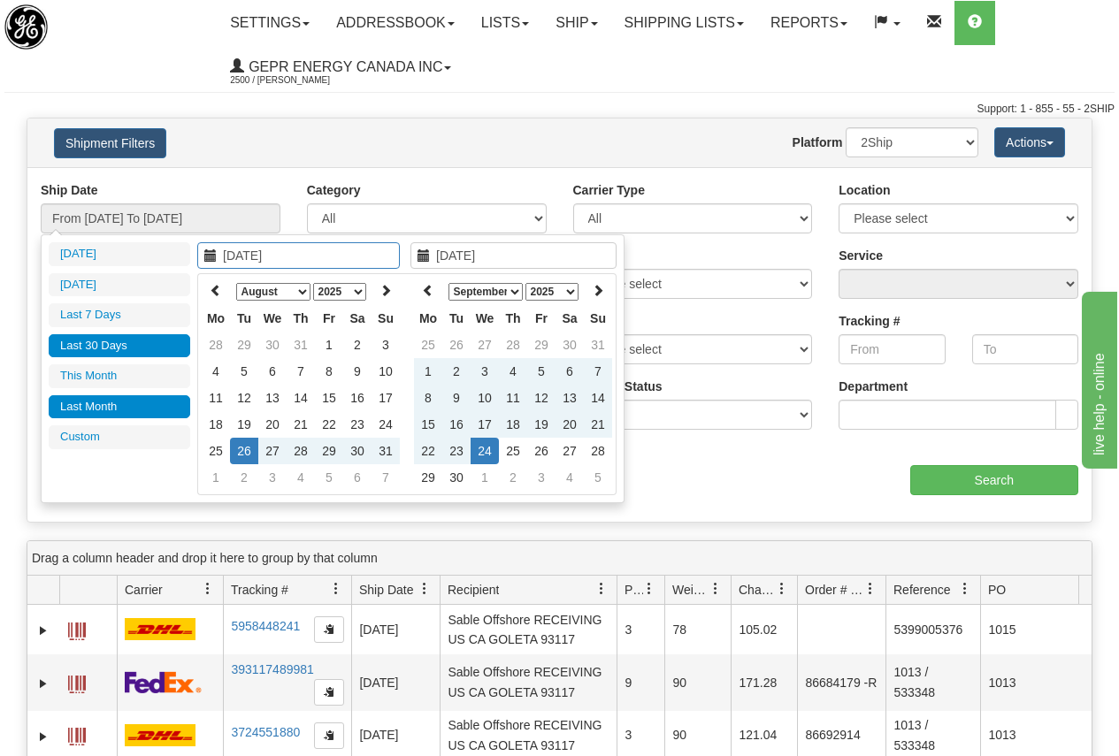
type input "08/01/2025"
type input "08/31/2025"
type input "09/01/2025"
type input "09/30/2025"
type input "08/04/2025"
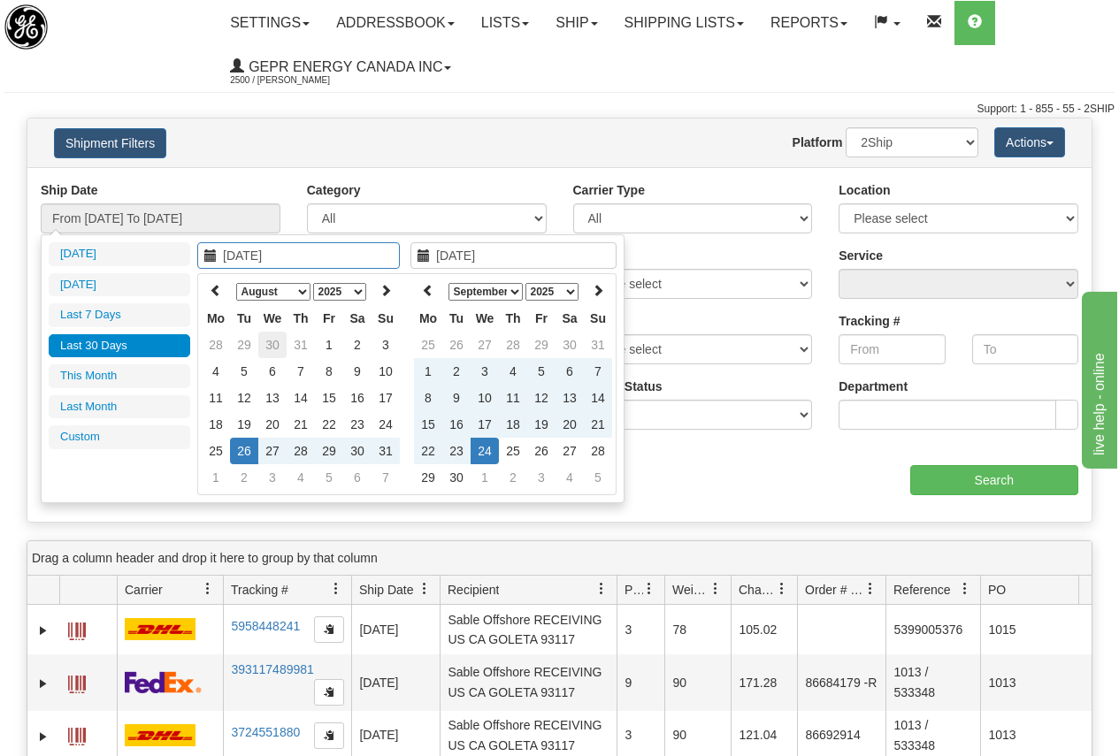
type input "[DATE]"
click at [215, 290] on icon at bounding box center [216, 290] width 12 height 12
click at [214, 290] on icon at bounding box center [216, 290] width 12 height 12
type input "06/03/2025"
click at [246, 370] on td "3" at bounding box center [244, 371] width 28 height 27
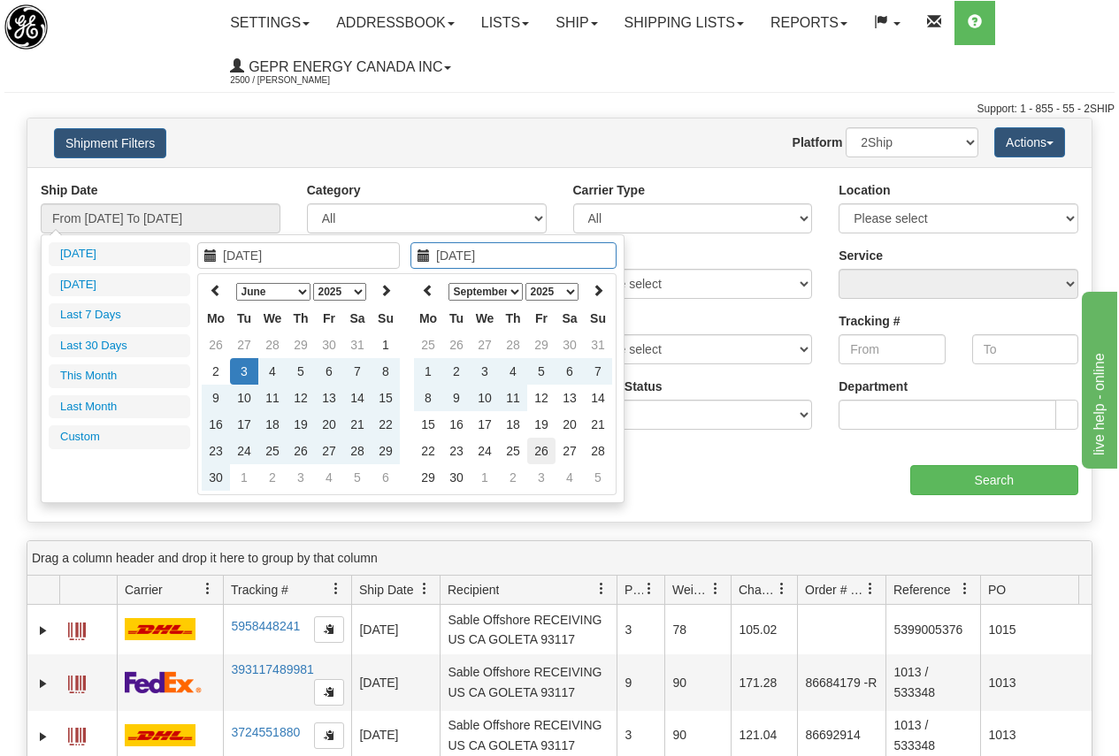
type input "09/26/2025"
click at [542, 449] on td "26" at bounding box center [541, 451] width 28 height 27
type input "From 06/03/2025 To 09/26/2025"
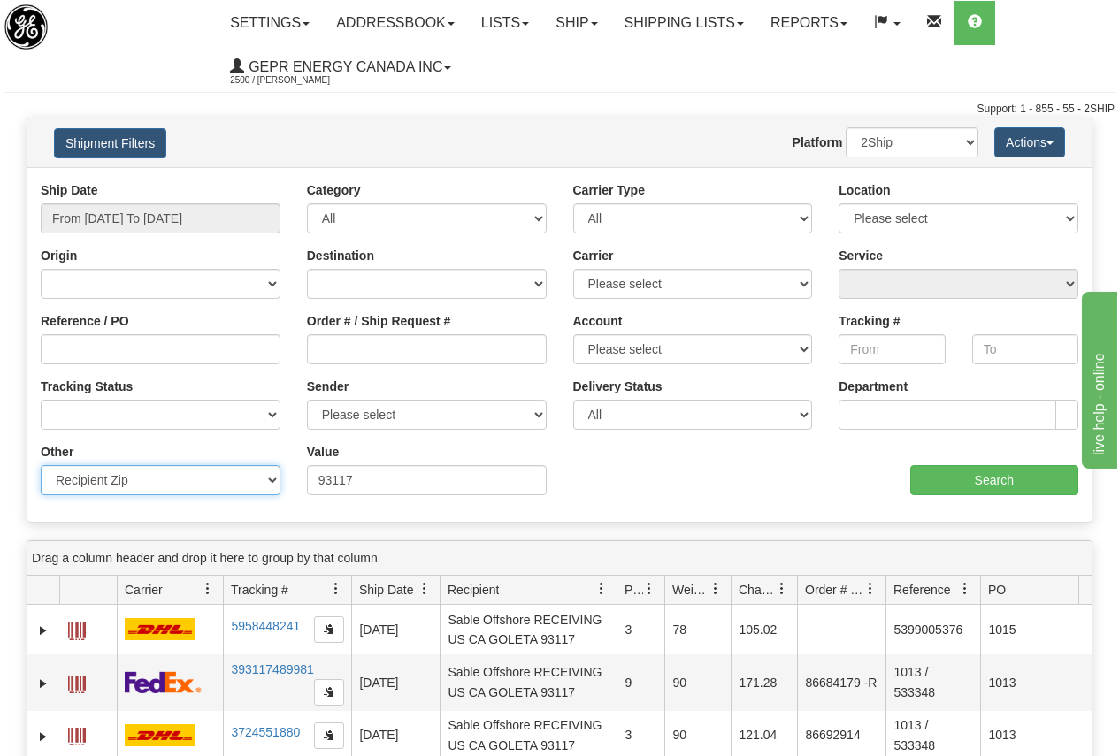
click at [195, 479] on select "Billing Account # Billing Type BOL # (LTL) Commodity Or Documents Consolidation…" at bounding box center [161, 480] width 240 height 30
select select
click at [41, 465] on select "Billing Account # Billing Type BOL # (LTL) Commodity Or Documents Consolidation…" at bounding box center [161, 480] width 240 height 30
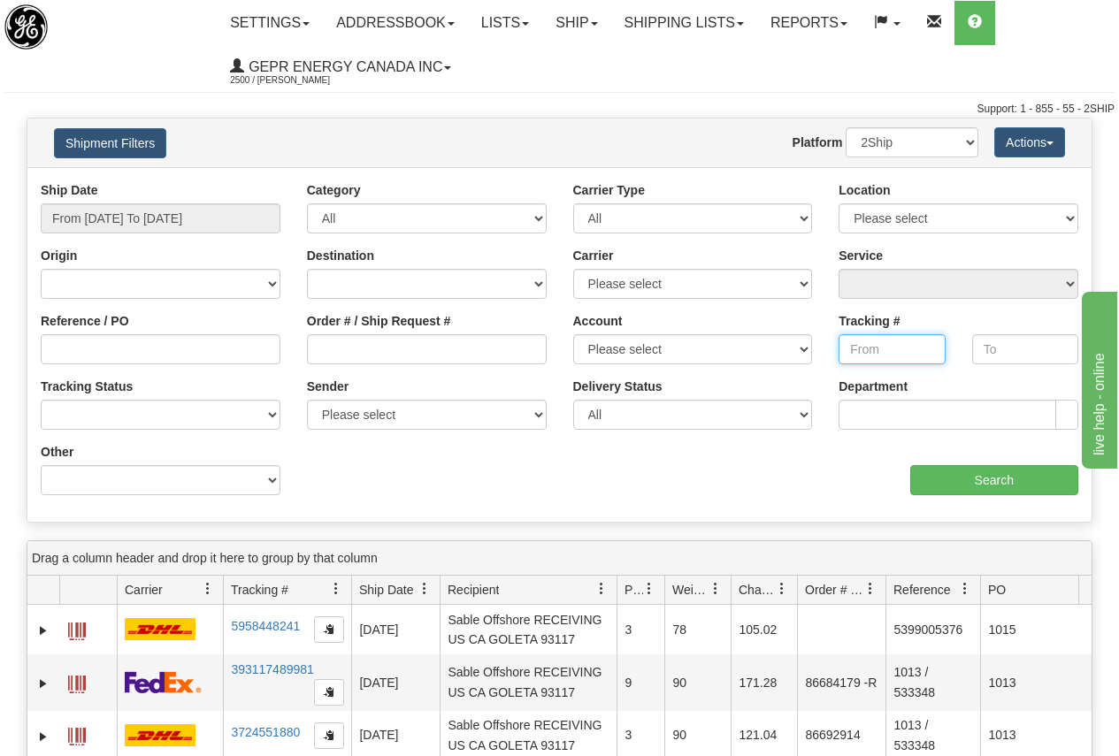
click at [867, 347] on input "Tracking #" at bounding box center [892, 349] width 106 height 30
click at [1001, 480] on input "Search" at bounding box center [994, 480] width 169 height 30
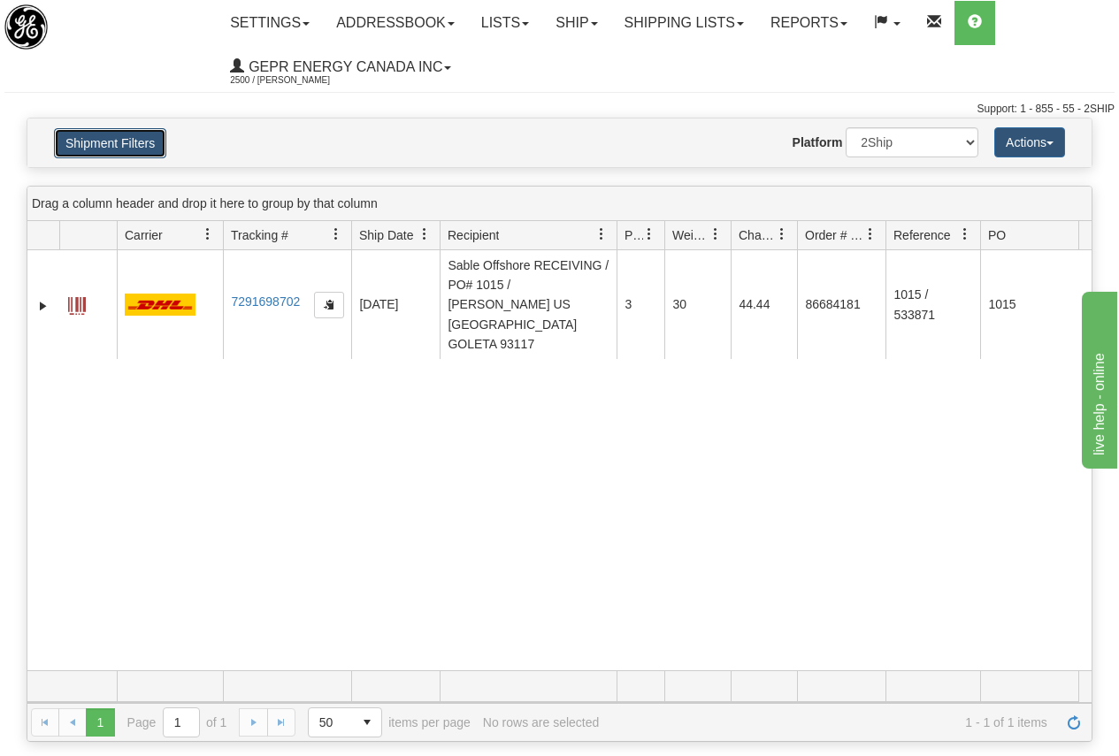
click at [134, 143] on button "Shipment Filters" at bounding box center [110, 143] width 112 height 30
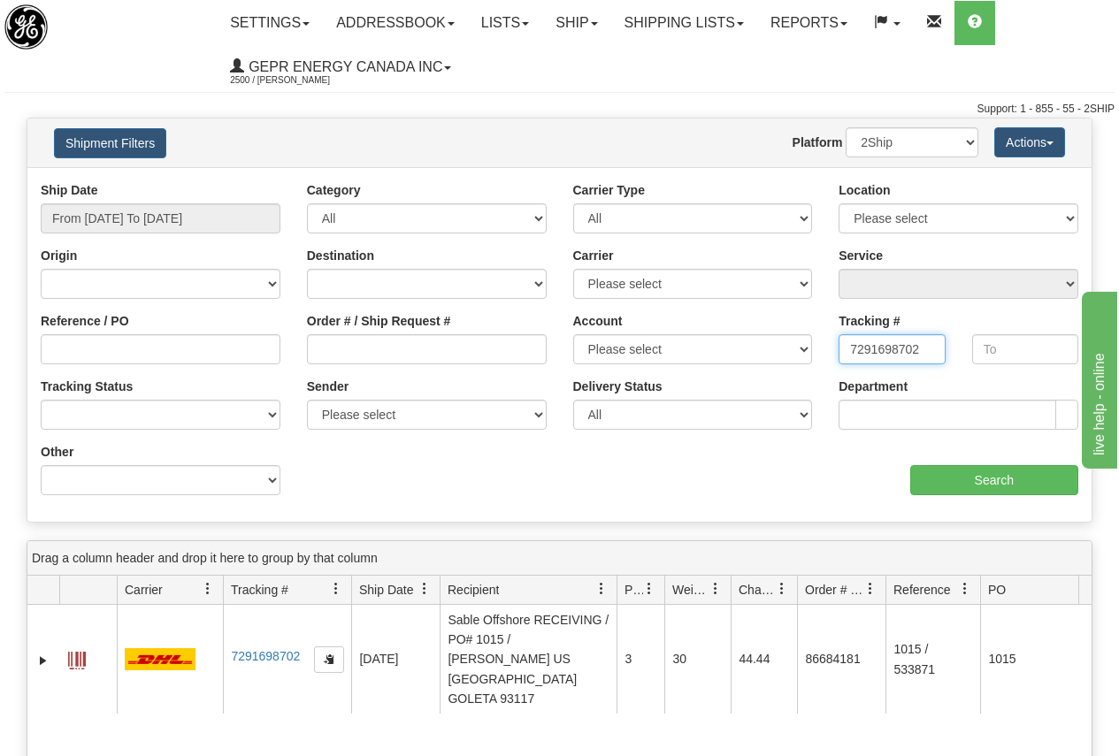
click at [848, 351] on input "7291698702" at bounding box center [892, 349] width 106 height 30
type input "2"
click at [98, 345] on input "Reference / PO" at bounding box center [161, 349] width 240 height 30
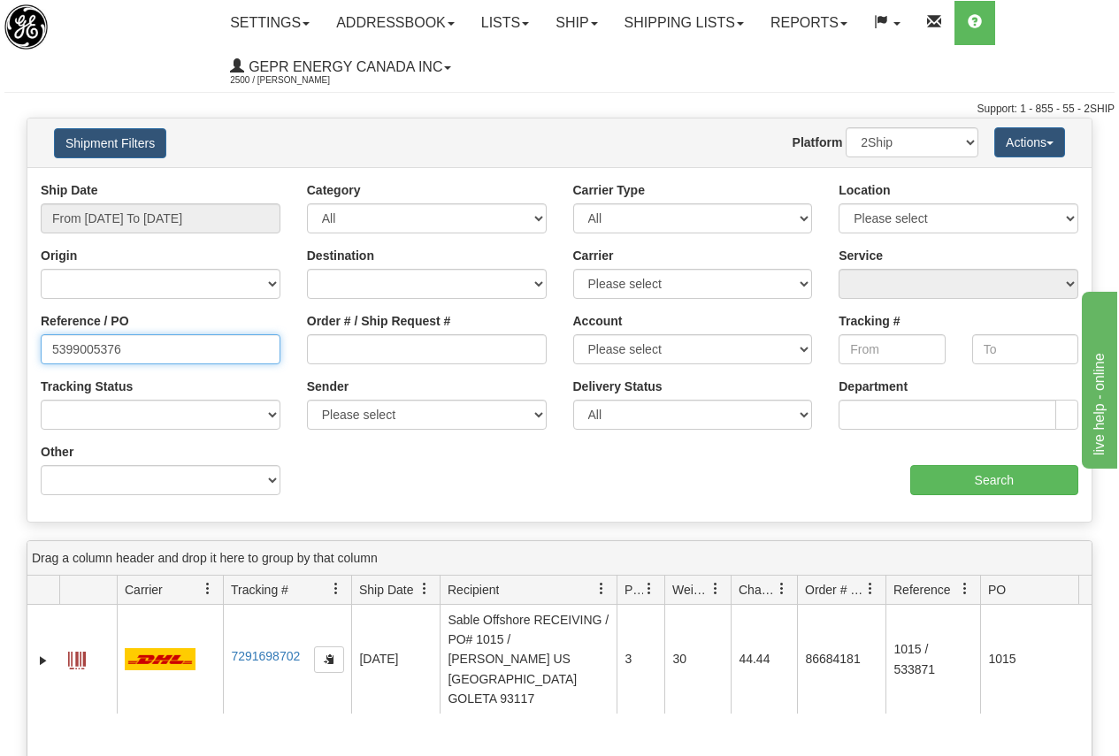
type input "5399005376"
click at [1001, 481] on input "Search" at bounding box center [994, 480] width 169 height 30
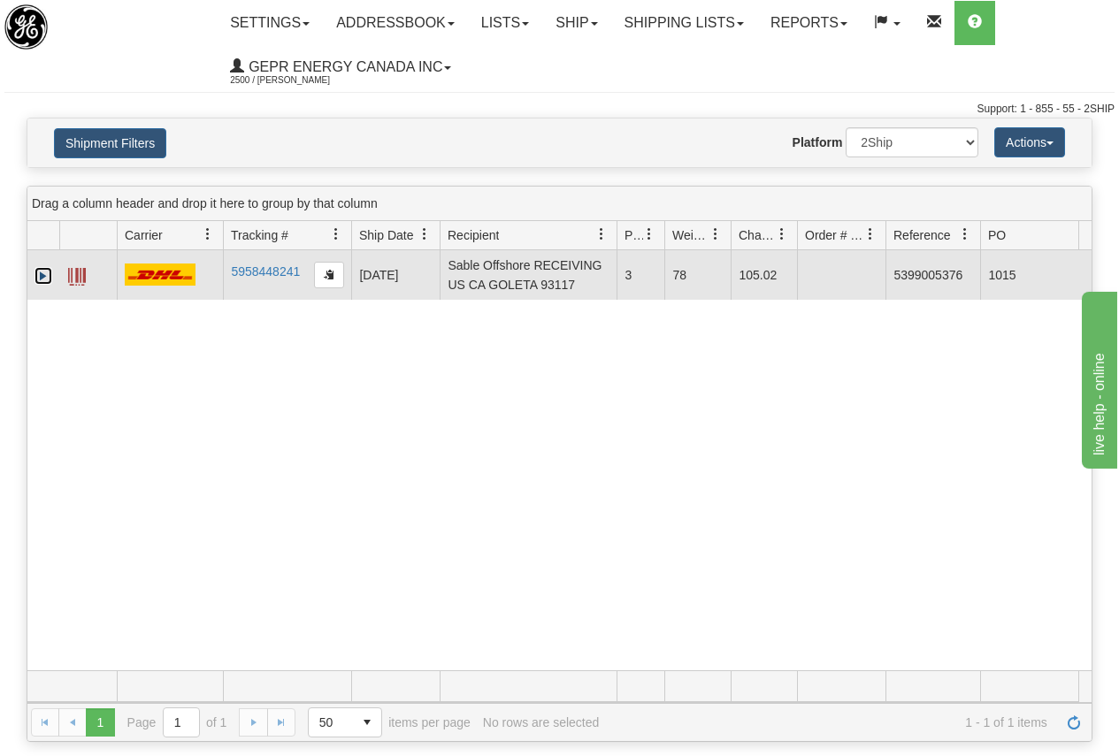
click at [42, 276] on link "Expand" at bounding box center [44, 276] width 18 height 18
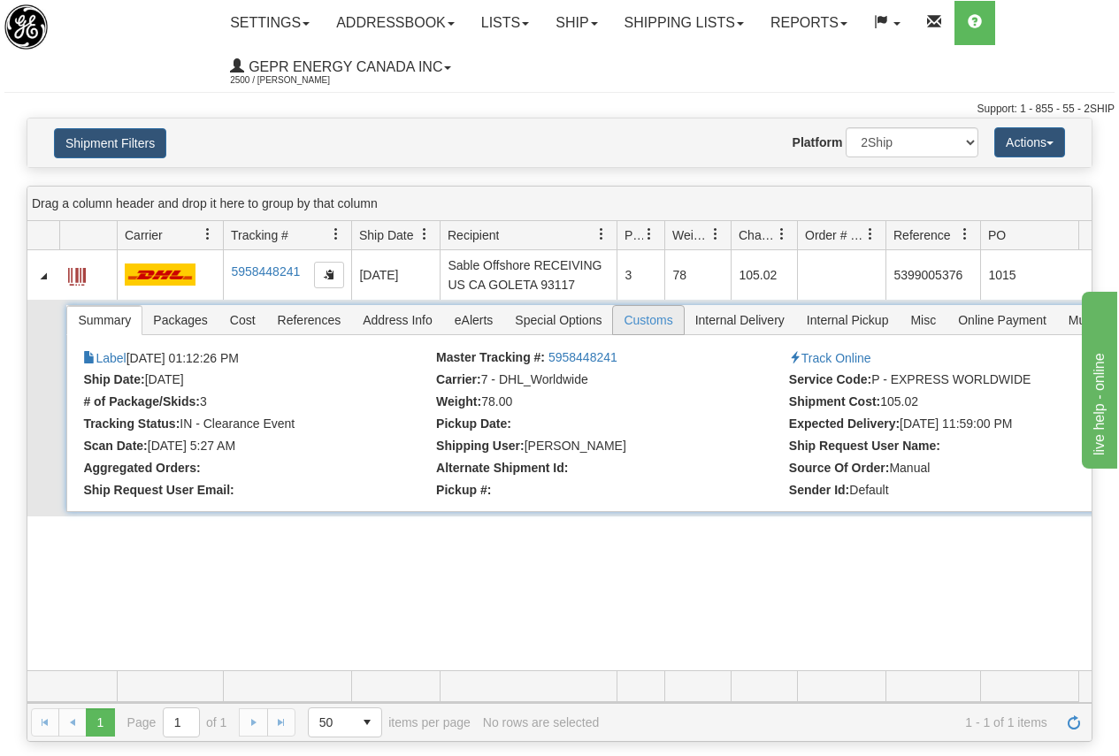
click at [649, 318] on span "Customs" at bounding box center [648, 320] width 70 height 28
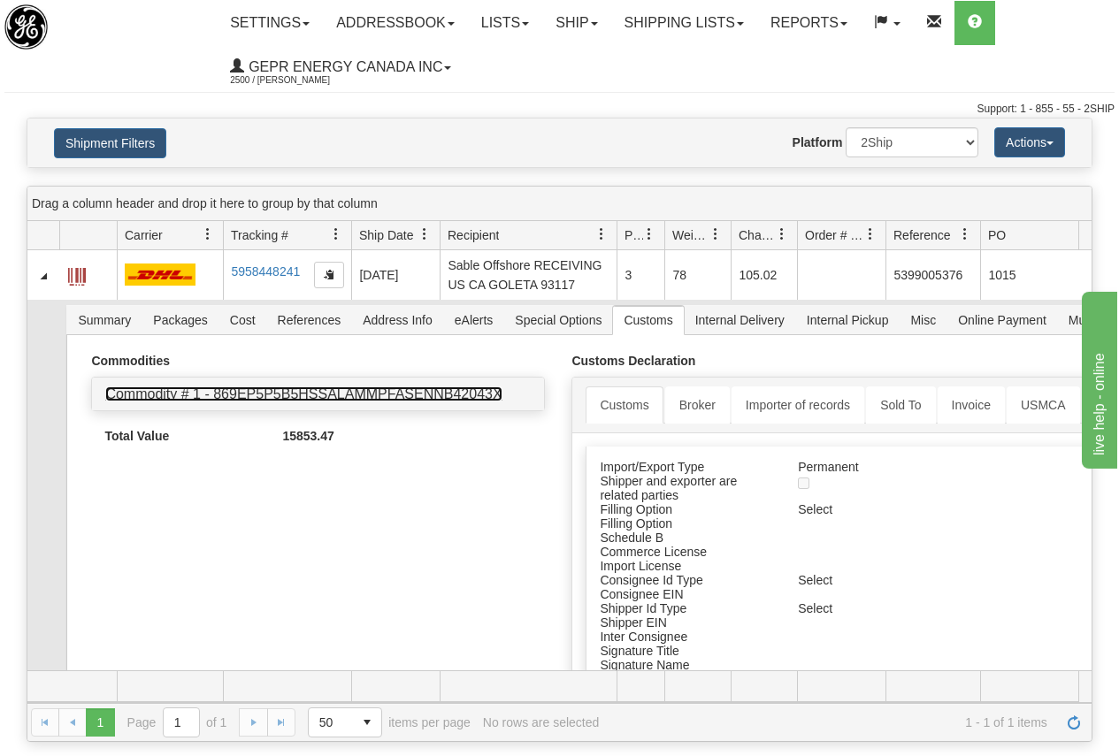
click at [431, 389] on link "Commodity # 1 - 869EP5P5B5HSSALAMMPFASENNB42043X" at bounding box center [303, 394] width 396 height 15
